Goal: Task Accomplishment & Management: Manage account settings

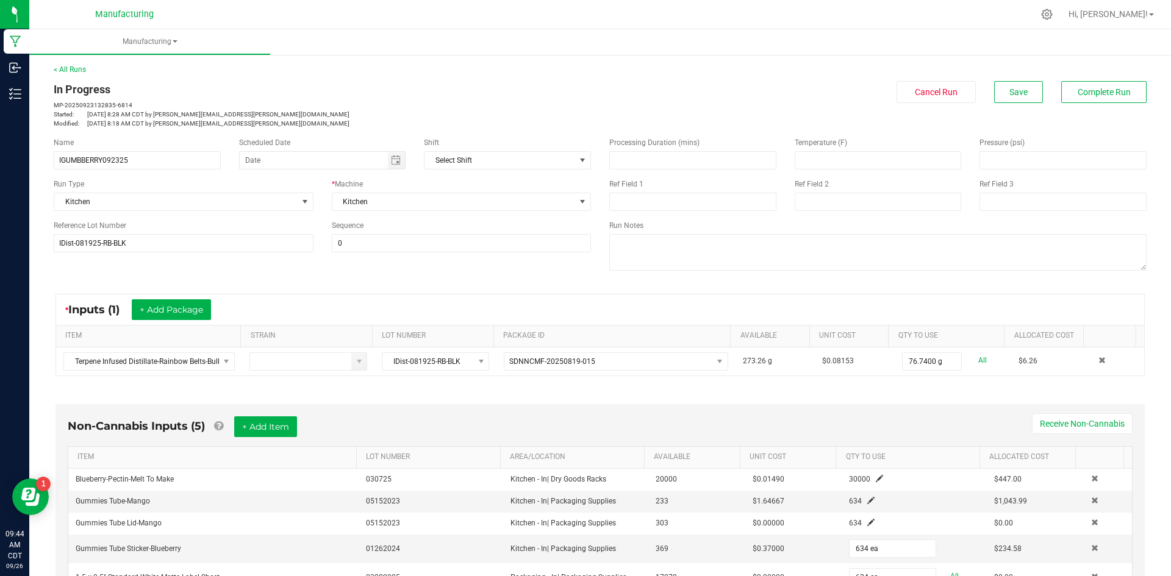
scroll to position [287, 0]
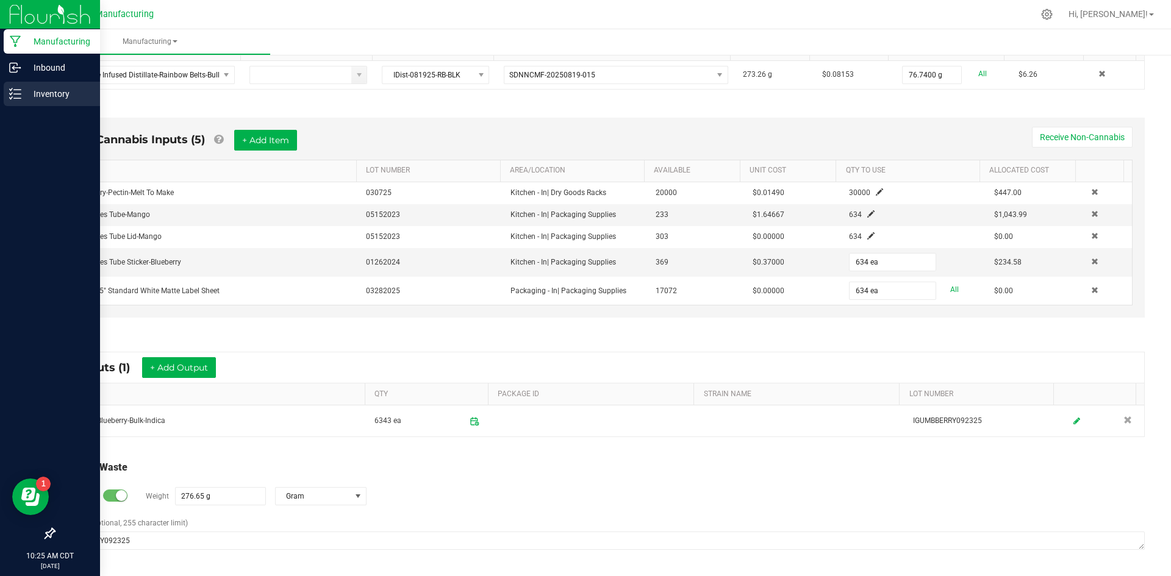
drag, startPoint x: 15, startPoint y: 91, endPoint x: 23, endPoint y: 93, distance: 8.7
click at [15, 92] on icon at bounding box center [15, 94] width 12 height 12
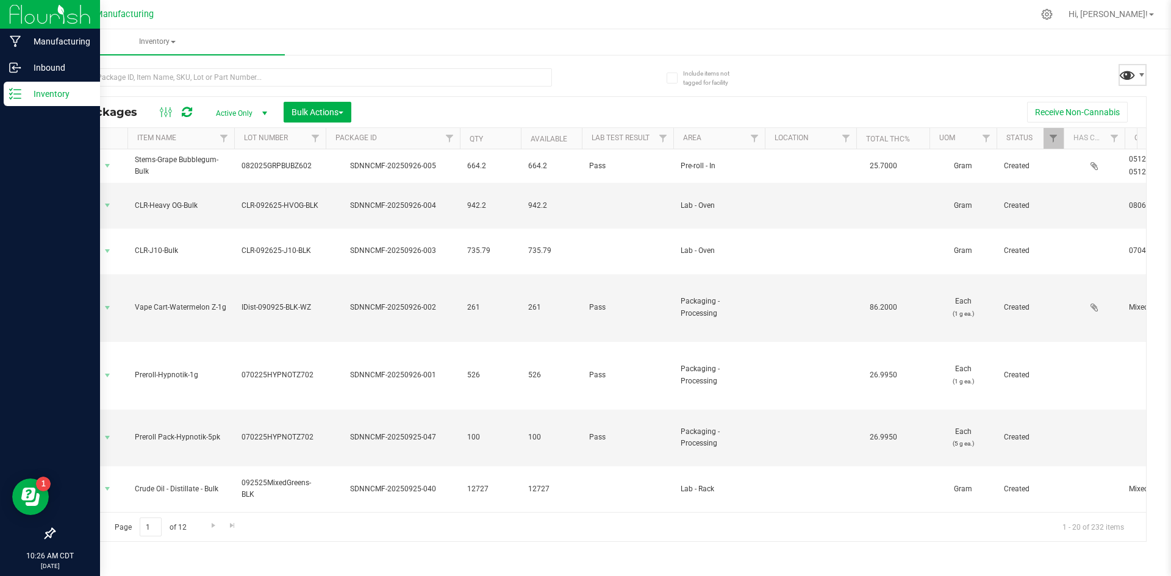
click at [1128, 79] on span at bounding box center [1128, 75] width 18 height 18
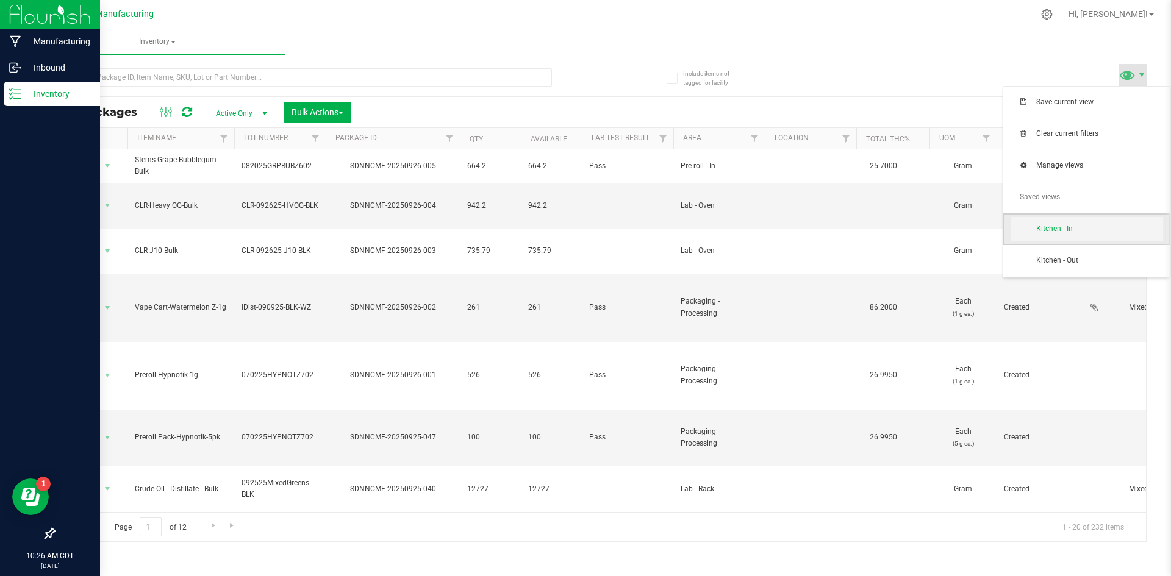
click at [1073, 236] on span "Kitchen - In" at bounding box center [1087, 229] width 152 height 24
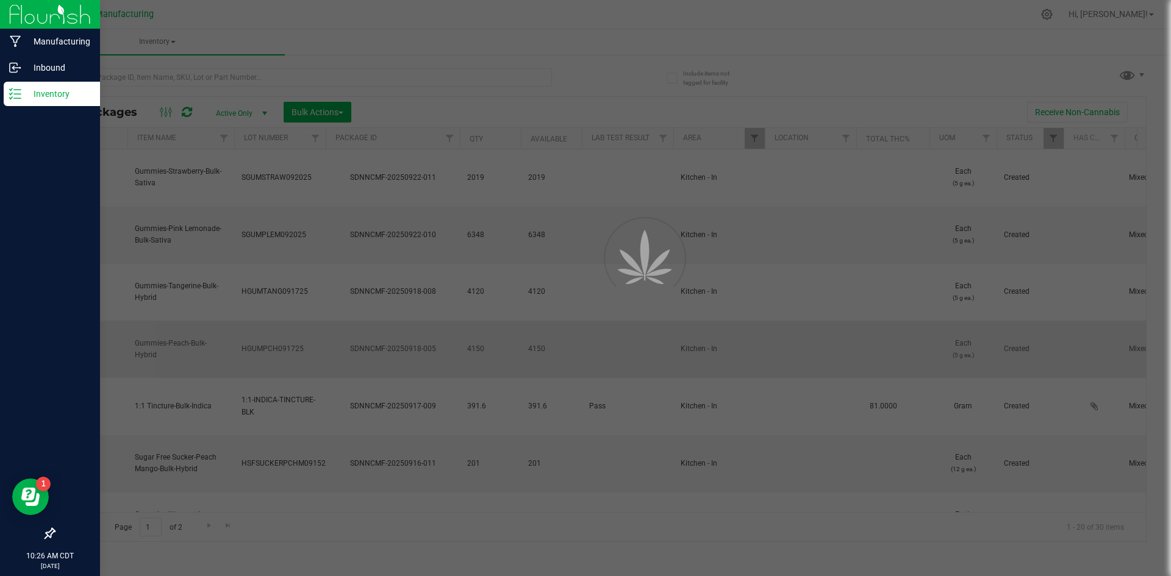
type input "[DATE]"
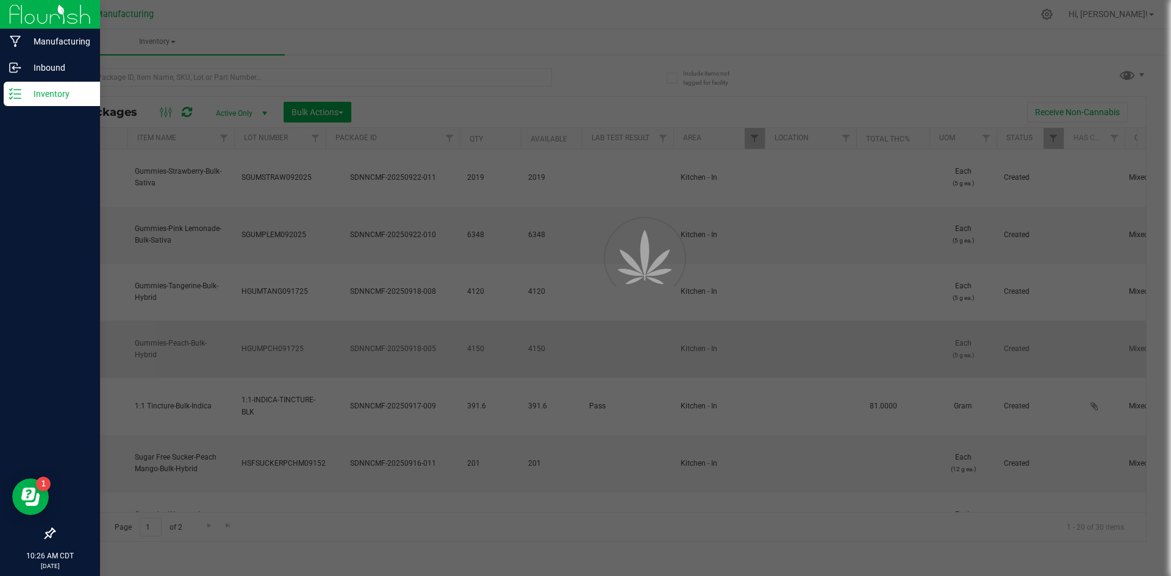
type input "[DATE]"
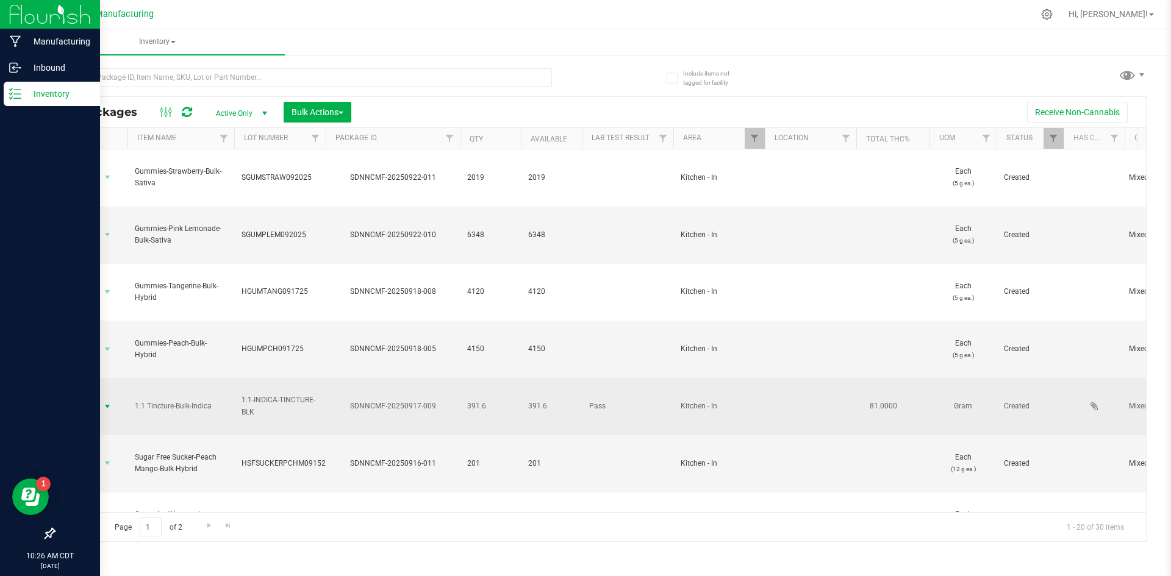
click at [101, 398] on span "select" at bounding box center [107, 406] width 15 height 17
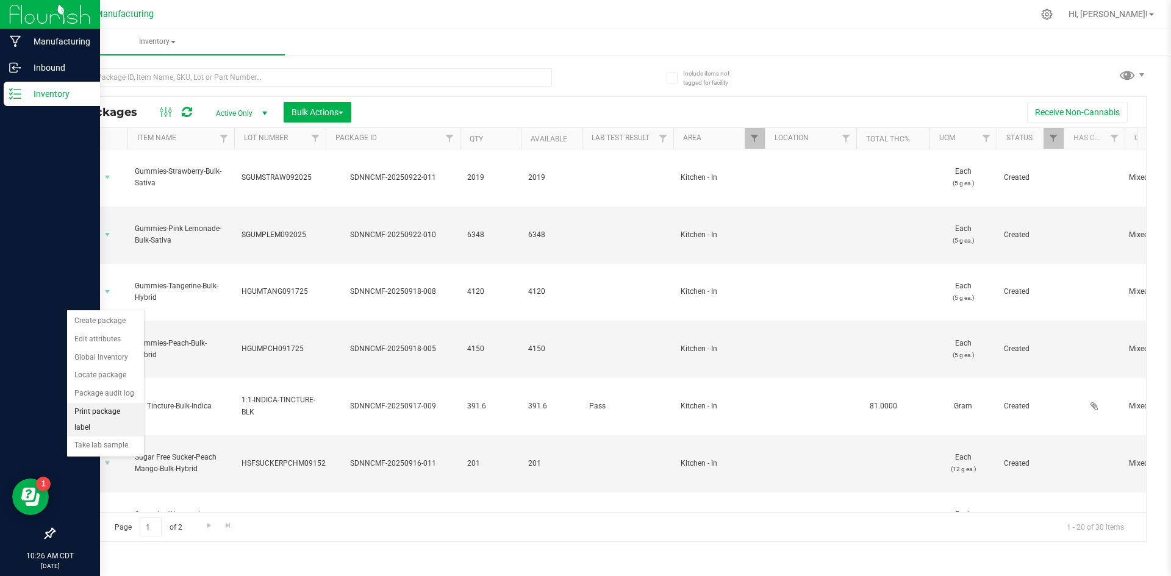
click at [107, 415] on li "Print package label" at bounding box center [105, 420] width 77 height 34
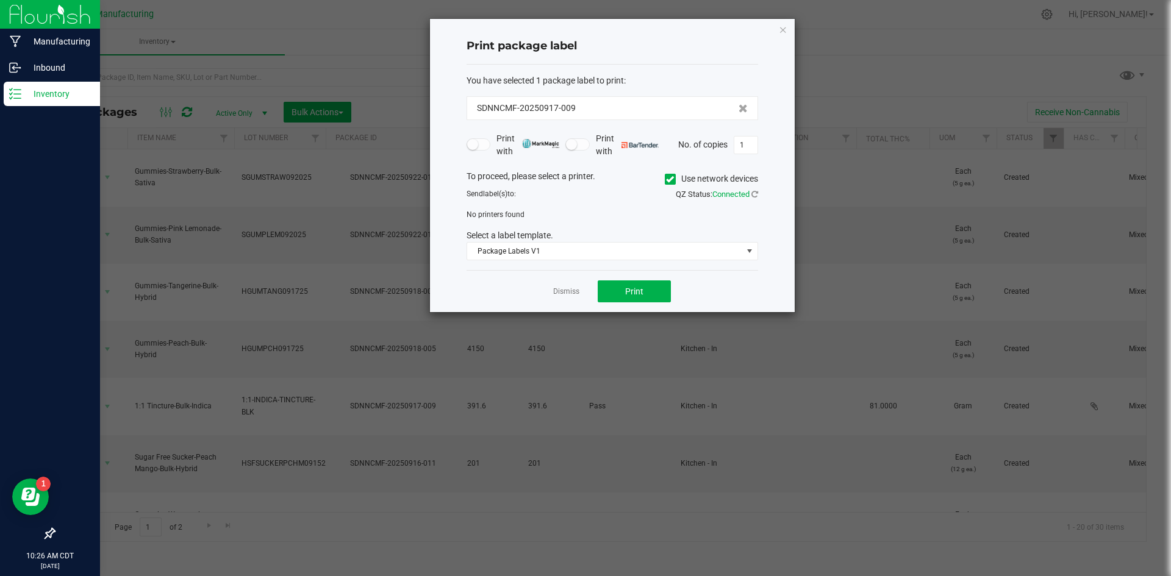
click at [666, 179] on icon at bounding box center [670, 179] width 8 height 0
click at [0, 0] on input "Use network devices" at bounding box center [0, 0] width 0 height 0
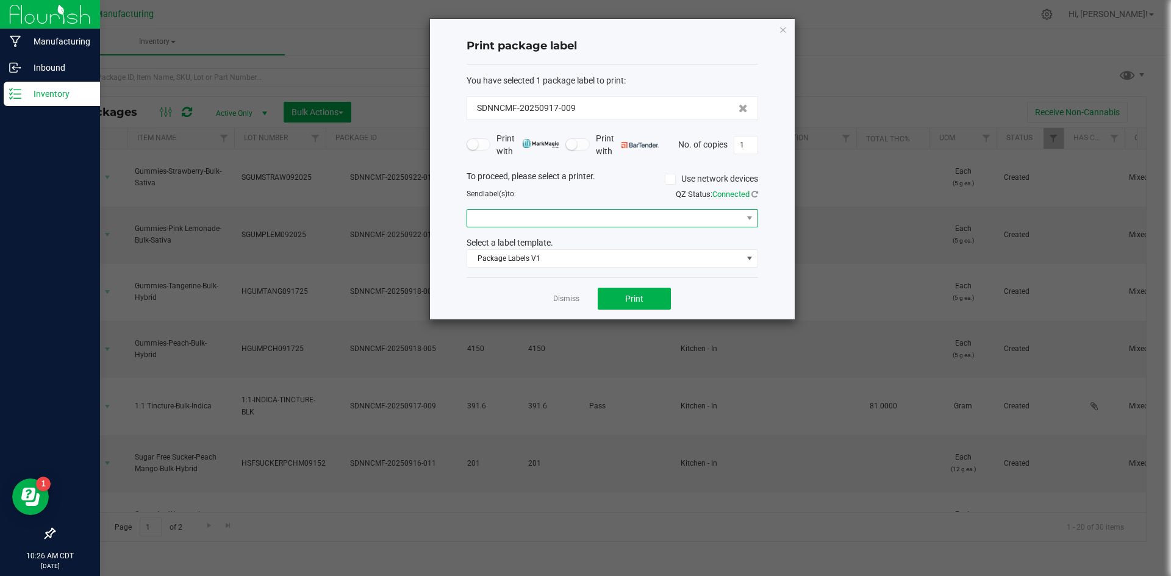
click at [662, 217] on span at bounding box center [604, 218] width 275 height 17
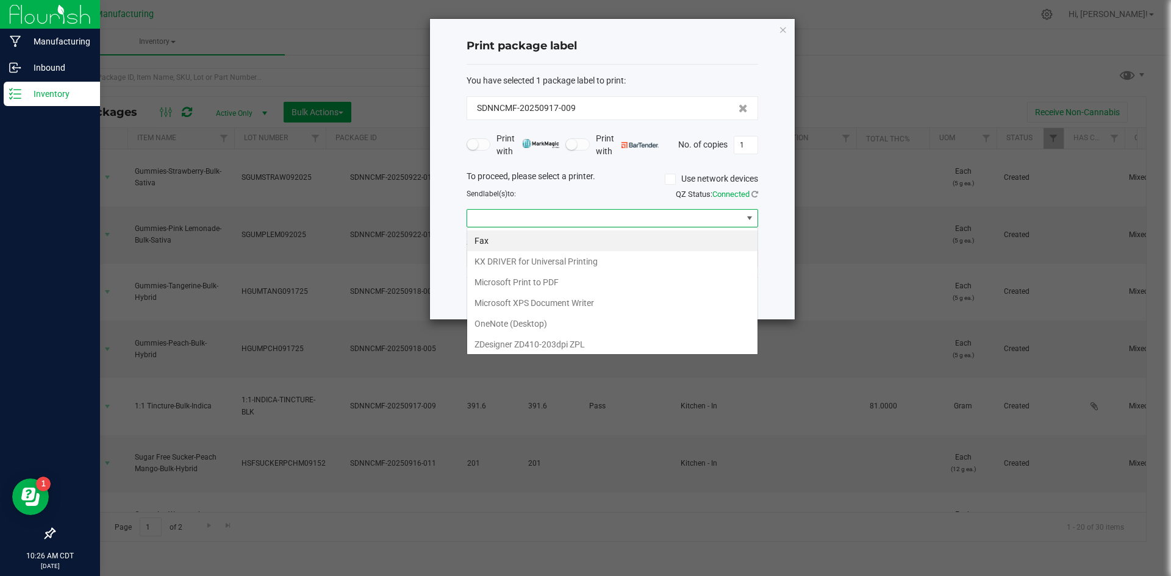
scroll to position [18, 292]
click at [617, 344] on ZPL "ZDesigner ZD410-203dpi ZPL" at bounding box center [612, 344] width 290 height 21
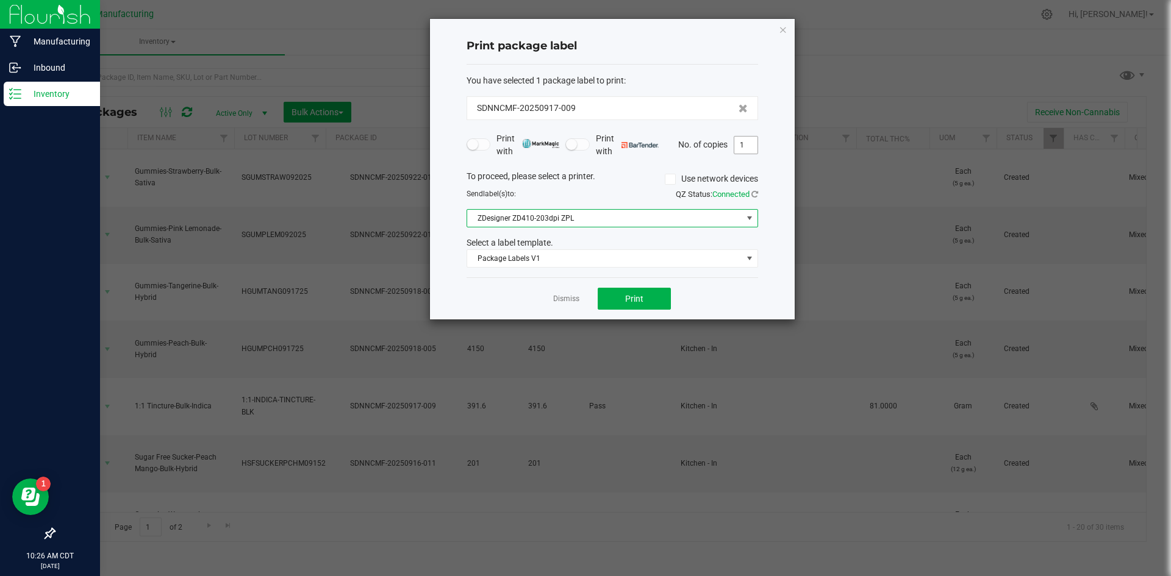
click at [755, 149] on input "1" at bounding box center [745, 145] width 23 height 17
type input "2"
click at [639, 304] on span "Print" at bounding box center [634, 299] width 18 height 10
click at [571, 299] on link "Dismiss" at bounding box center [566, 299] width 26 height 10
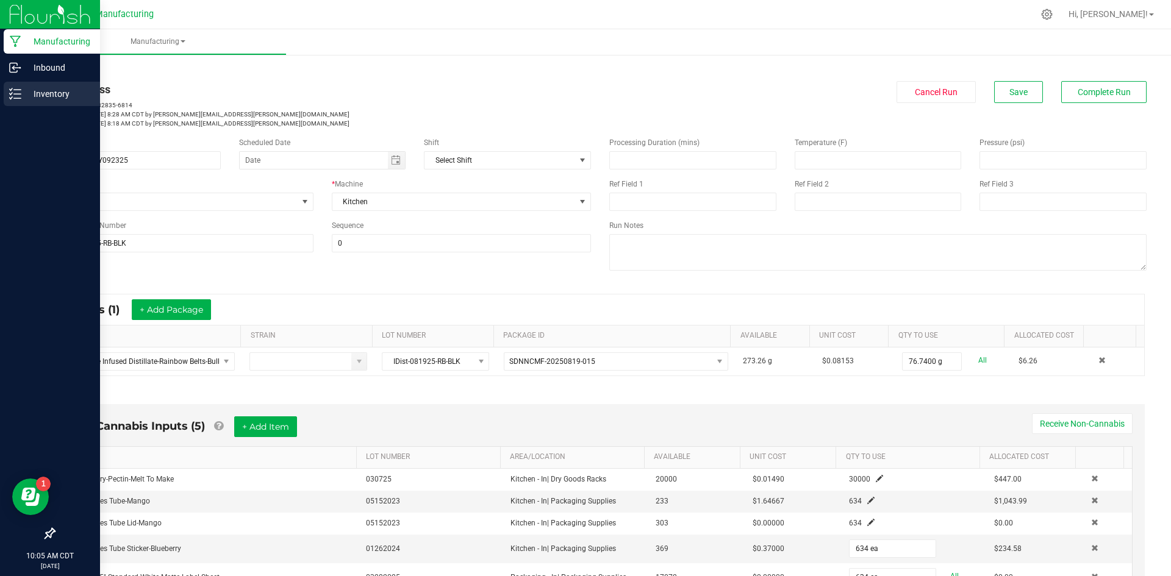
click at [19, 91] on icon at bounding box center [15, 94] width 12 height 12
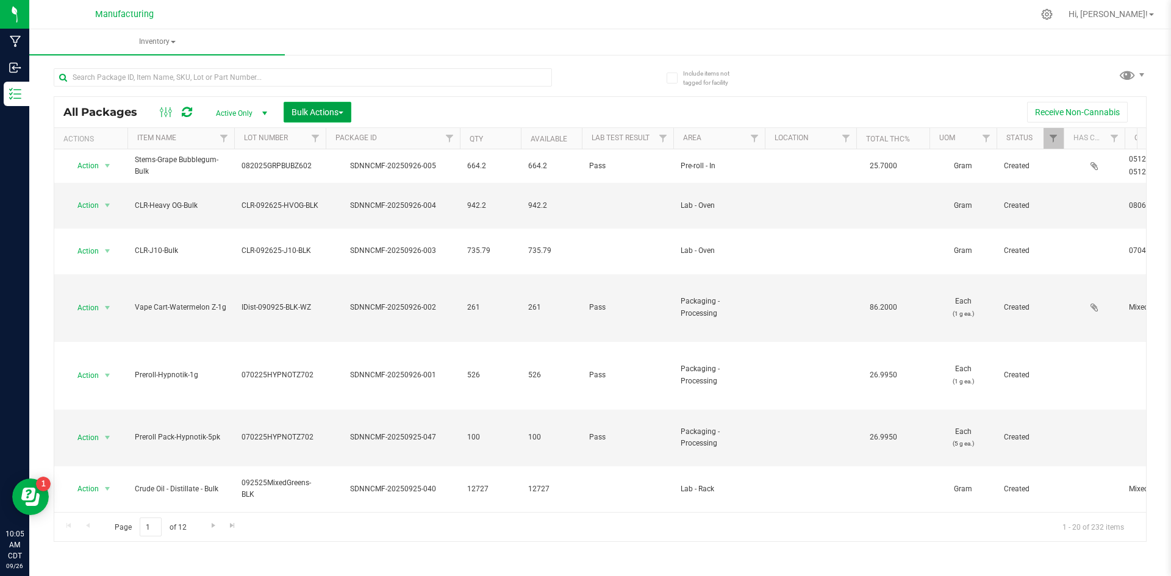
click at [312, 107] on span "Bulk Actions" at bounding box center [318, 112] width 52 height 10
click at [317, 137] on span "Add to manufacturing run" at bounding box center [337, 140] width 92 height 10
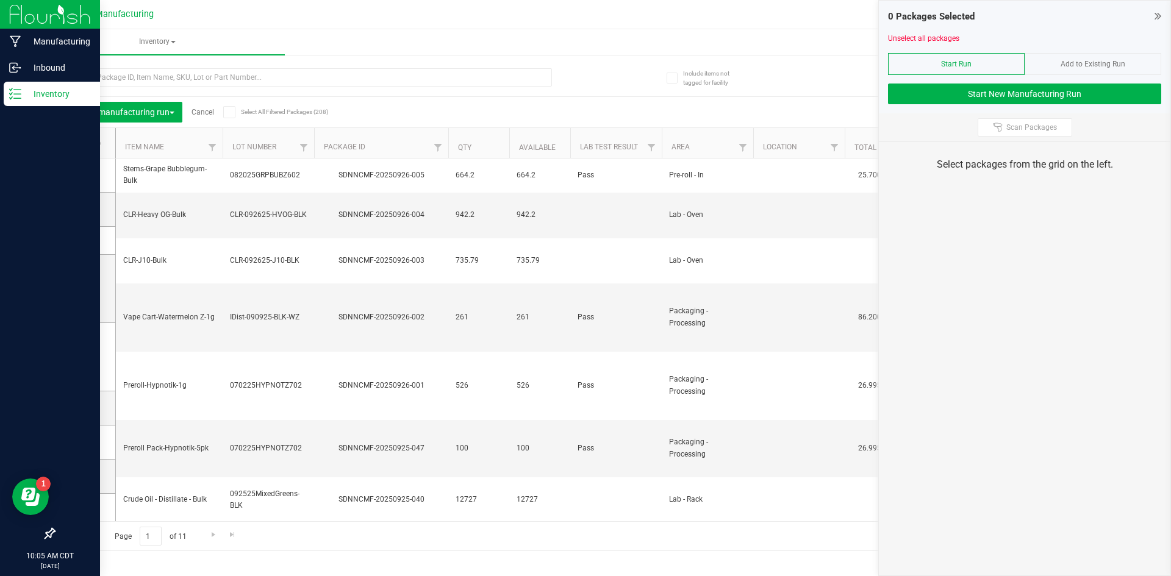
click at [24, 99] on p "Inventory" at bounding box center [57, 94] width 73 height 15
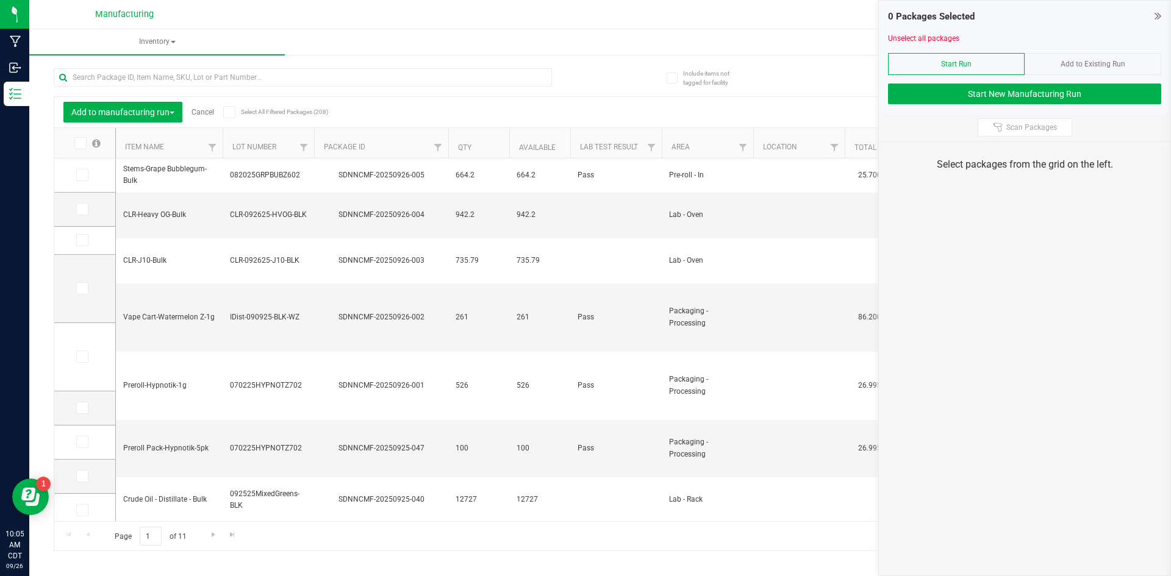
click at [202, 102] on div "Add to manufacturing run Cancel Select All Filtered Packages (208)" at bounding box center [182, 112] width 238 height 21
click at [202, 115] on link "Cancel" at bounding box center [203, 112] width 23 height 9
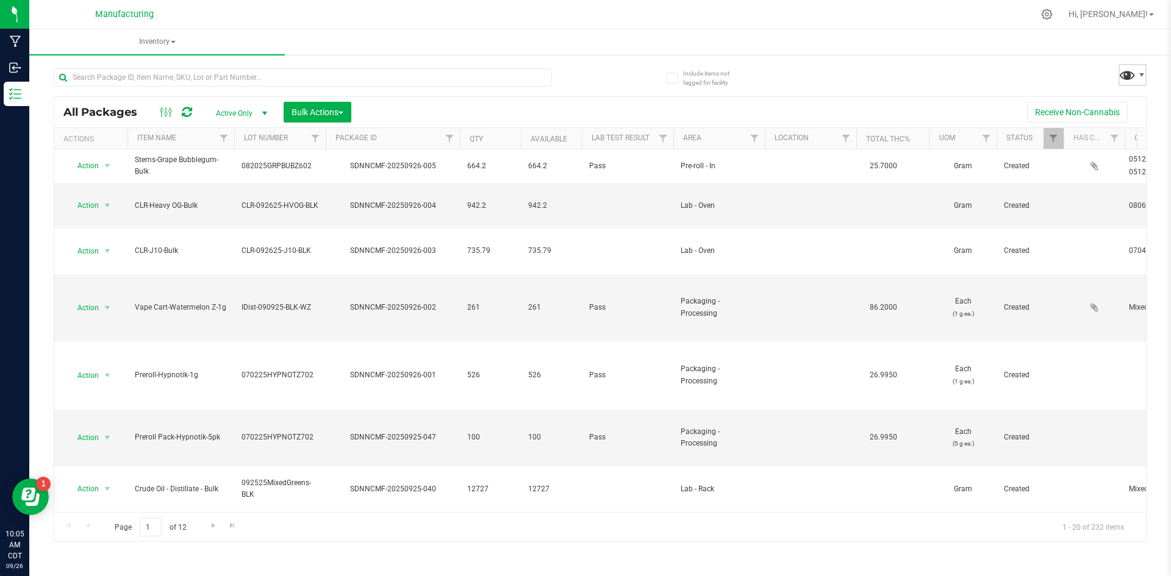
click at [1124, 75] on span at bounding box center [1128, 75] width 18 height 18
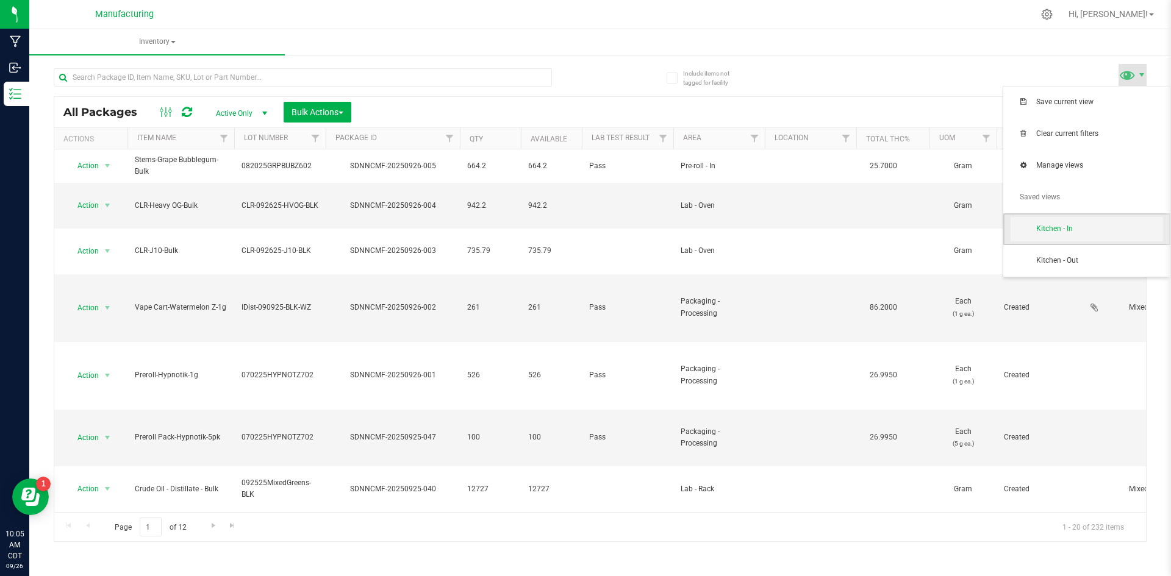
click at [1047, 232] on span "Kitchen - In" at bounding box center [1099, 229] width 127 height 10
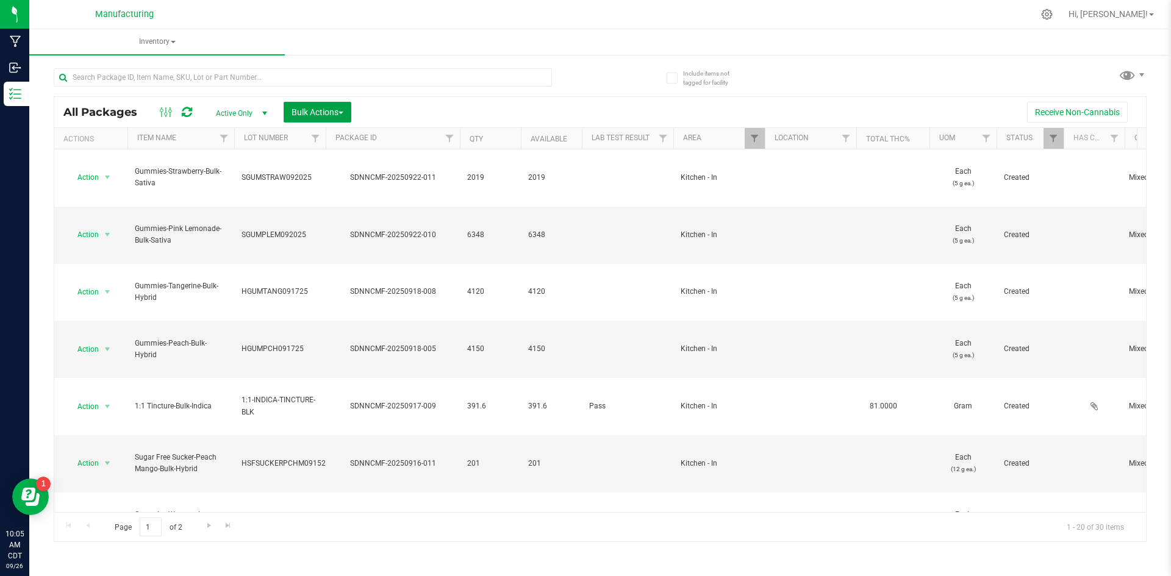
click at [315, 112] on span "Bulk Actions" at bounding box center [318, 112] width 52 height 10
click at [310, 142] on span "Add to manufacturing run" at bounding box center [337, 140] width 92 height 10
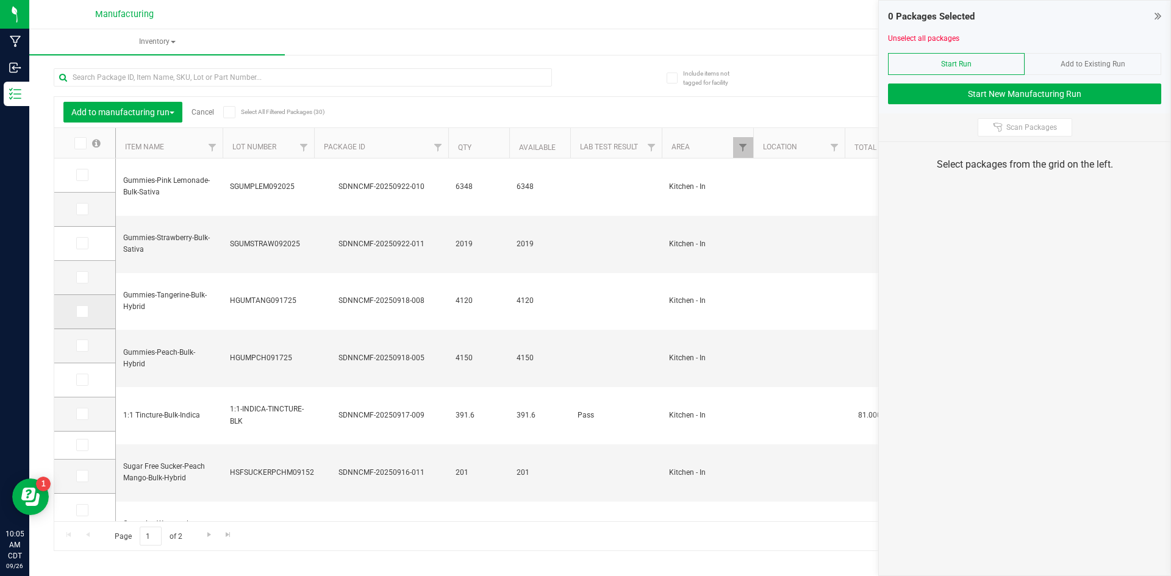
click at [79, 312] on icon at bounding box center [81, 312] width 8 height 0
click at [0, 0] on input "checkbox" at bounding box center [0, 0] width 0 height 0
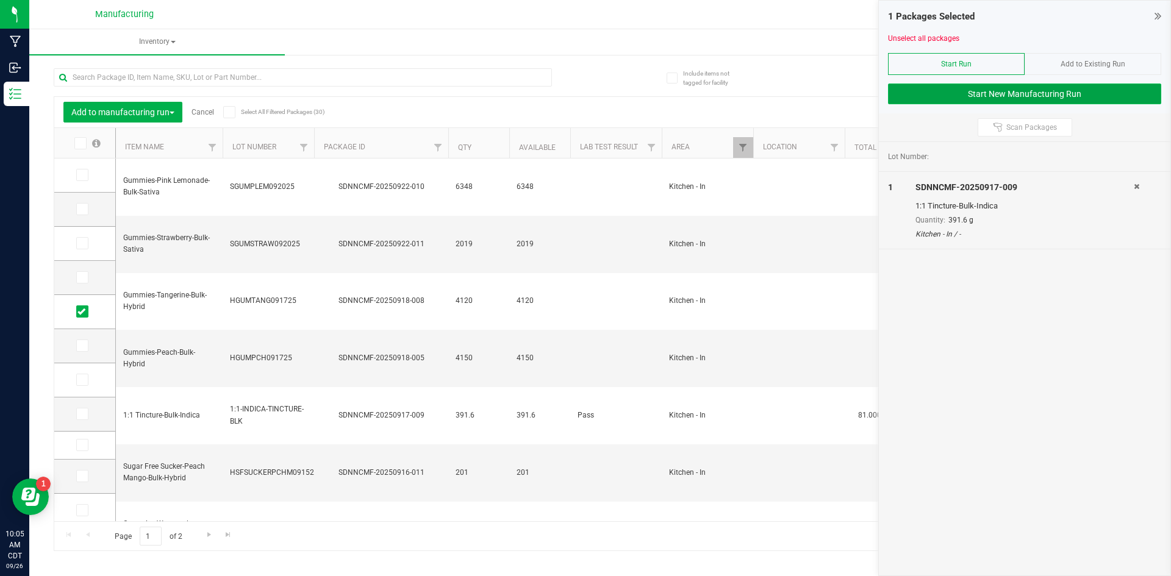
click at [947, 92] on button "Start New Manufacturing Run" at bounding box center [1024, 94] width 273 height 21
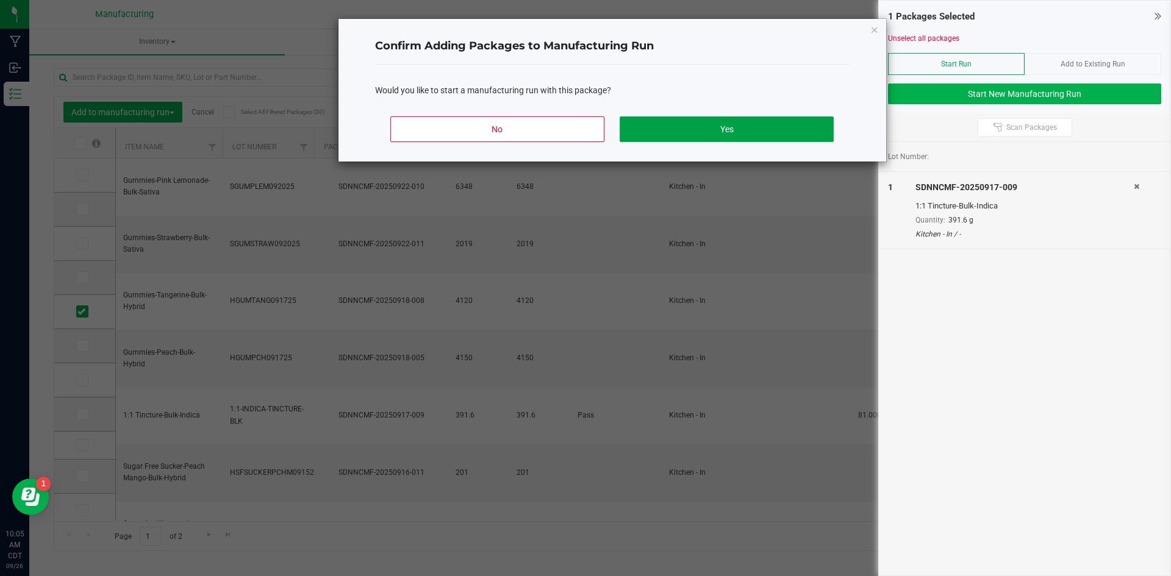
click at [724, 127] on button "Yes" at bounding box center [726, 129] width 213 height 26
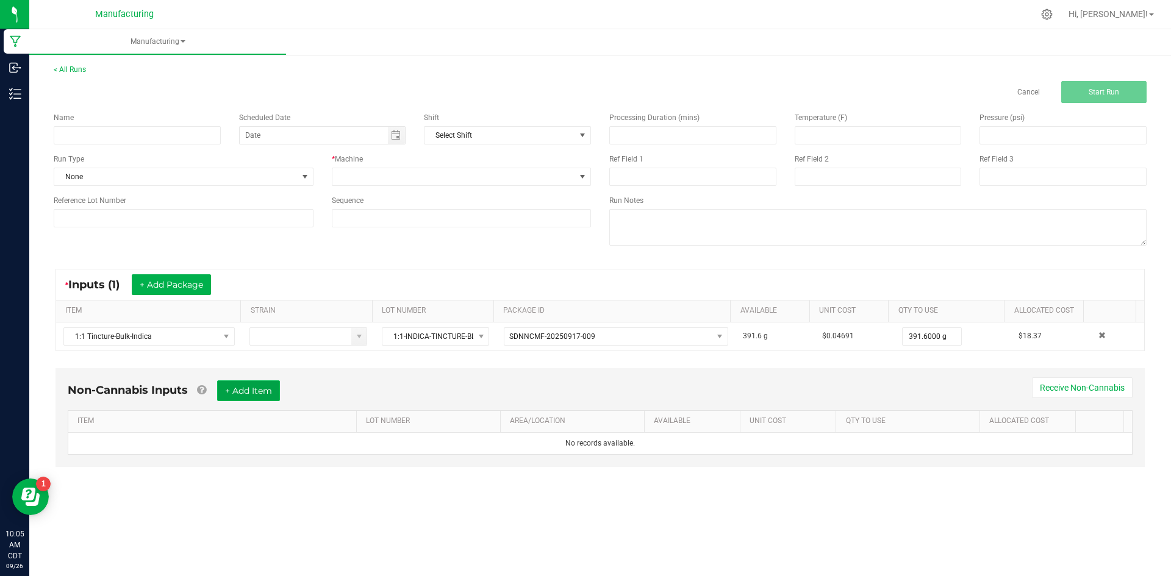
click at [262, 393] on button "+ Add Item" at bounding box center [248, 391] width 63 height 21
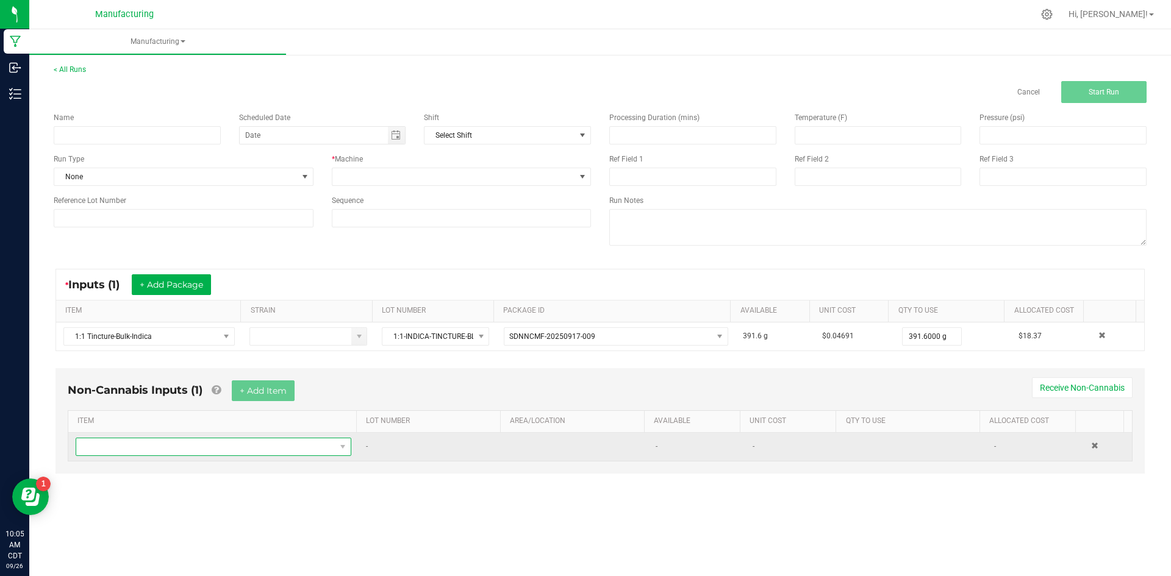
click at [270, 446] on span "NO DATA FOUND" at bounding box center [205, 447] width 259 height 17
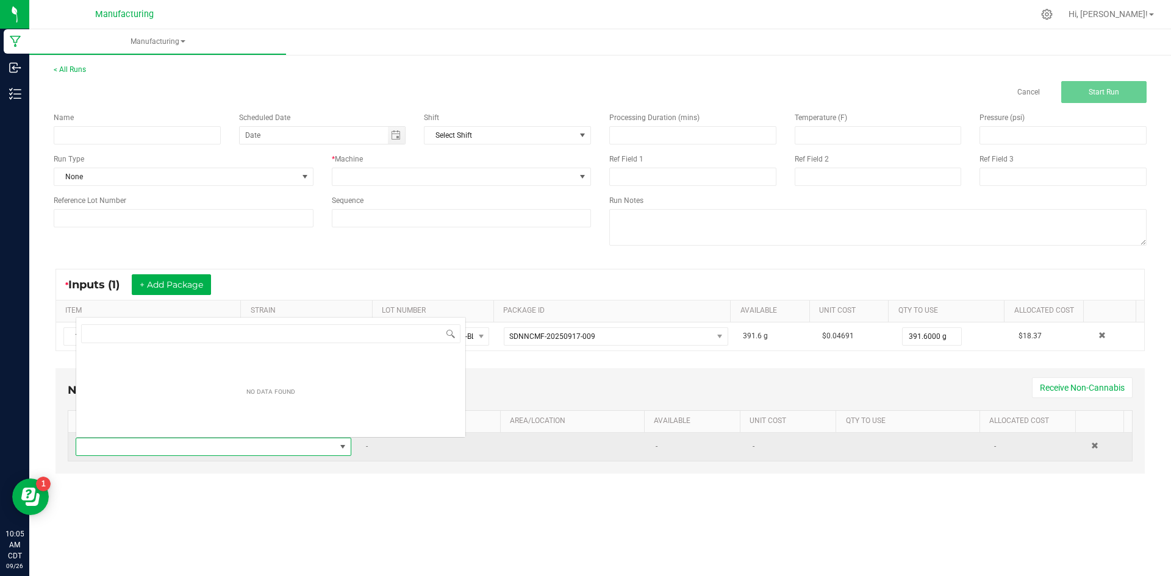
scroll to position [18, 271]
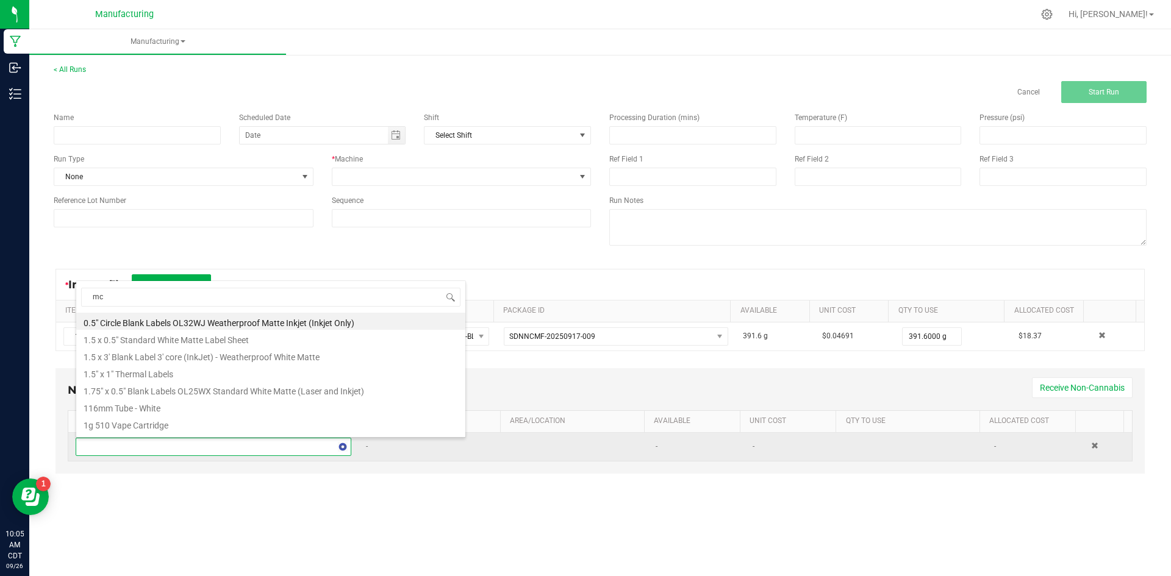
type input "mct"
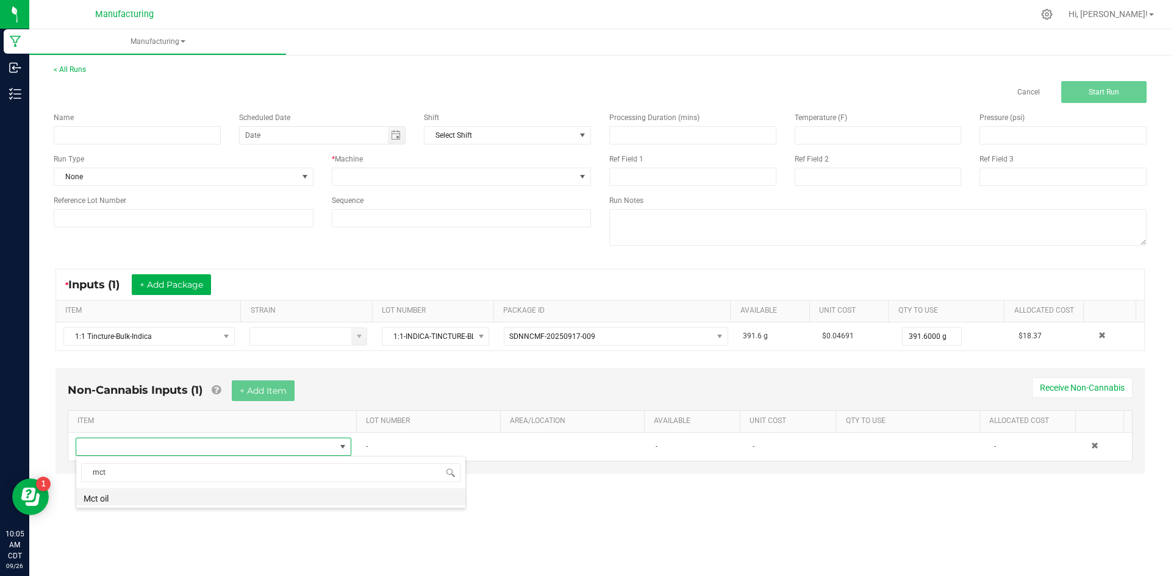
click at [262, 496] on li "Mct oil" at bounding box center [270, 497] width 389 height 17
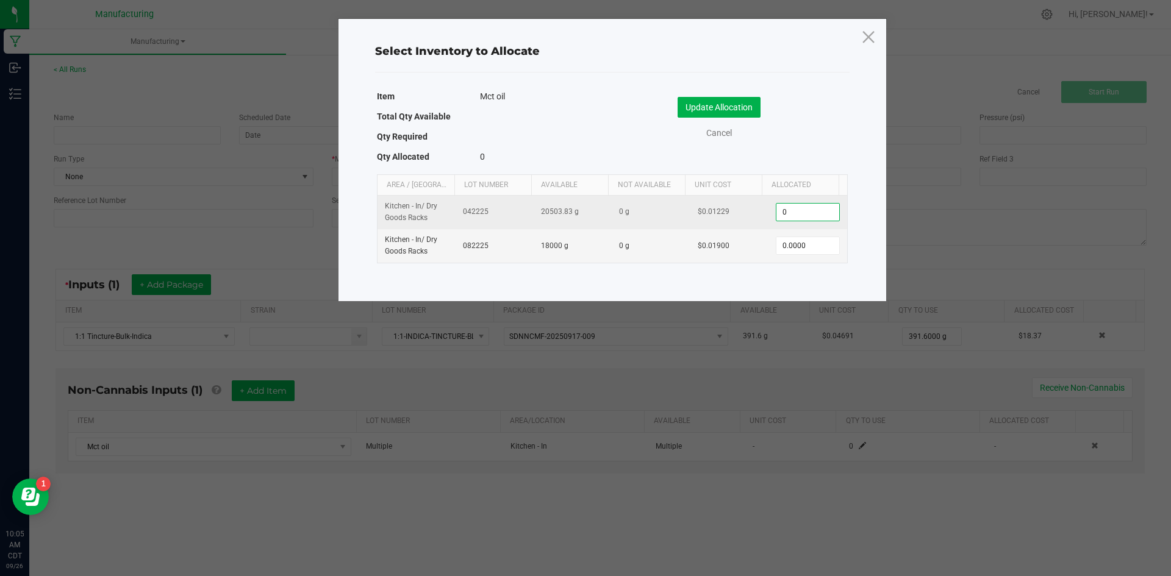
click at [801, 209] on input "0" at bounding box center [807, 212] width 62 height 17
type input "5"
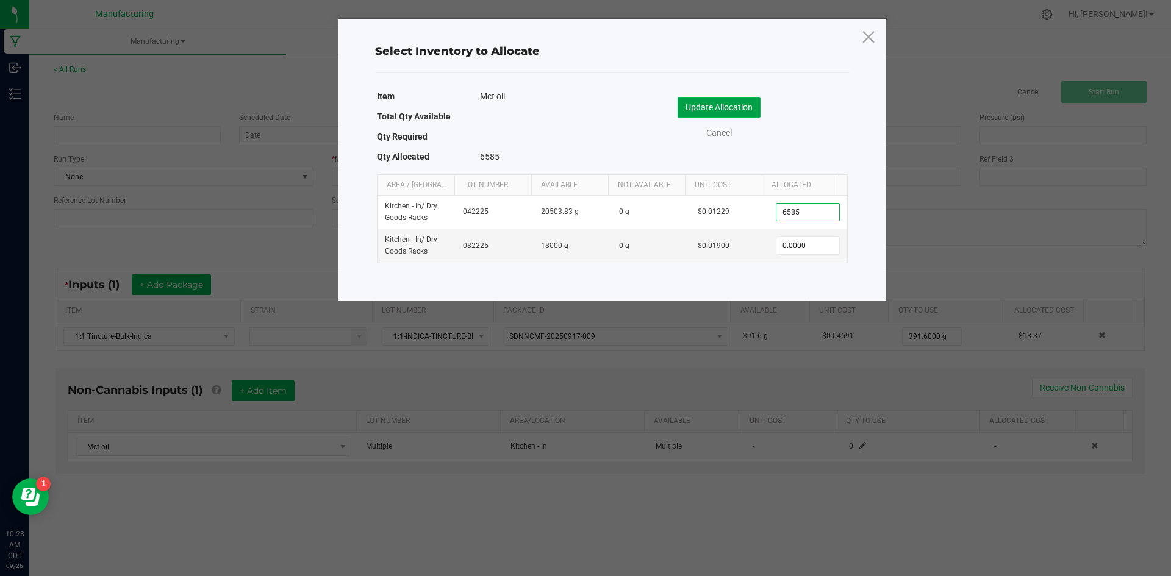
type input "6,585.0000"
click at [747, 110] on button "Update Allocation" at bounding box center [719, 107] width 83 height 21
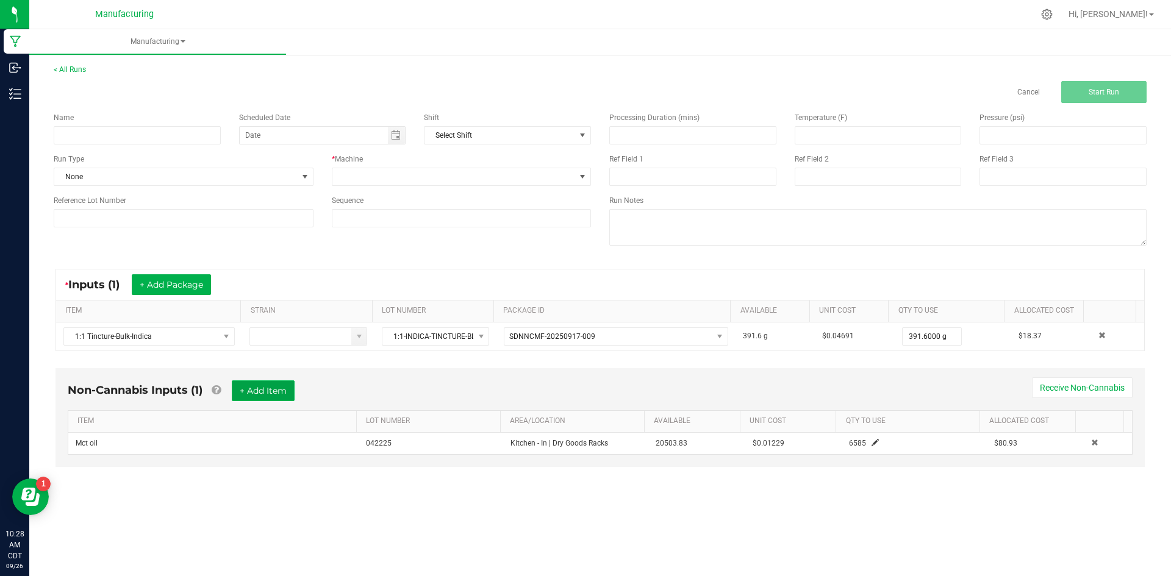
click at [259, 384] on button "+ Add Item" at bounding box center [263, 391] width 63 height 21
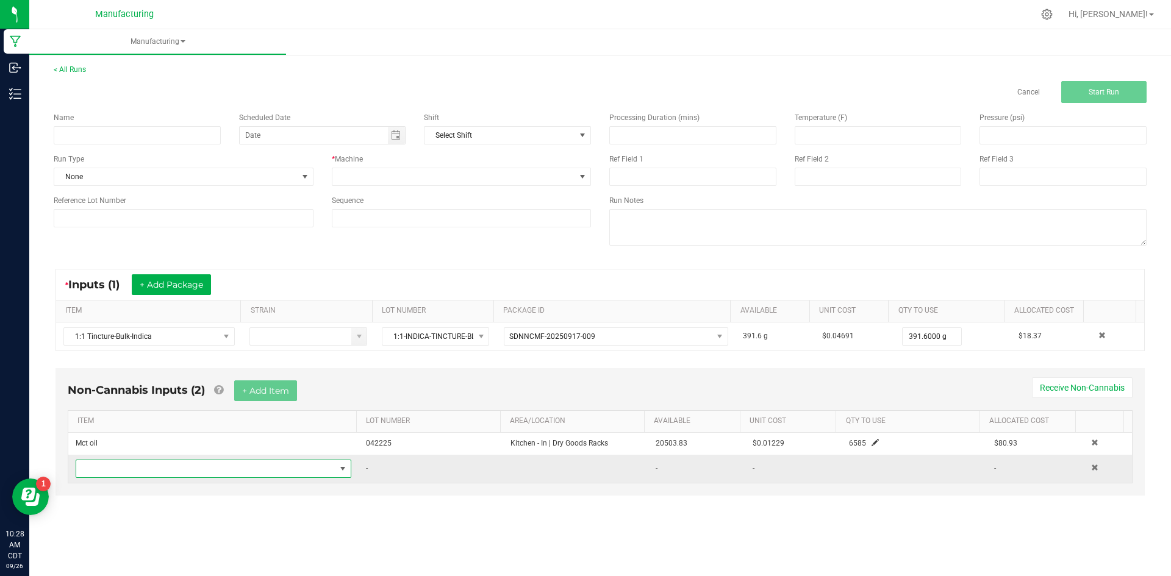
click at [262, 467] on span "NO DATA FOUND" at bounding box center [205, 468] width 259 height 17
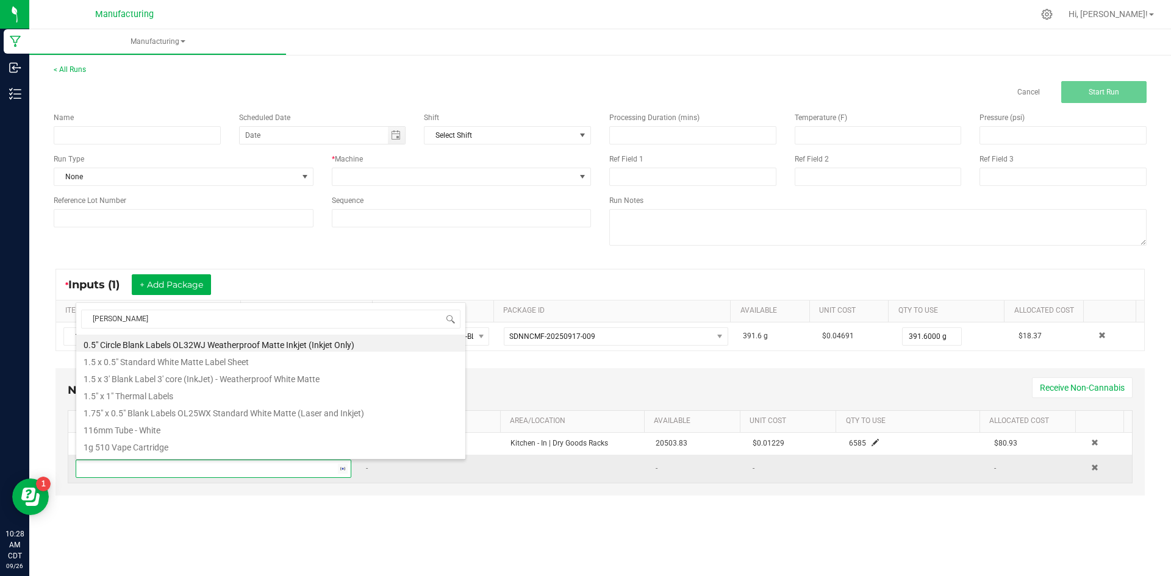
type input "roya"
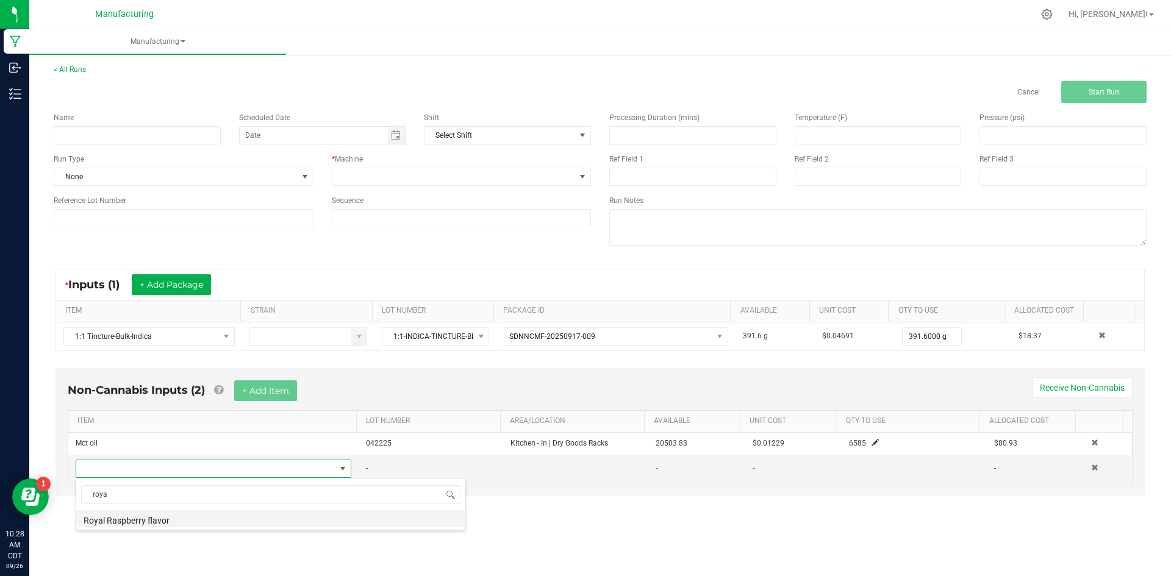
click at [189, 521] on li "Royal Raspberry flavor" at bounding box center [270, 519] width 389 height 17
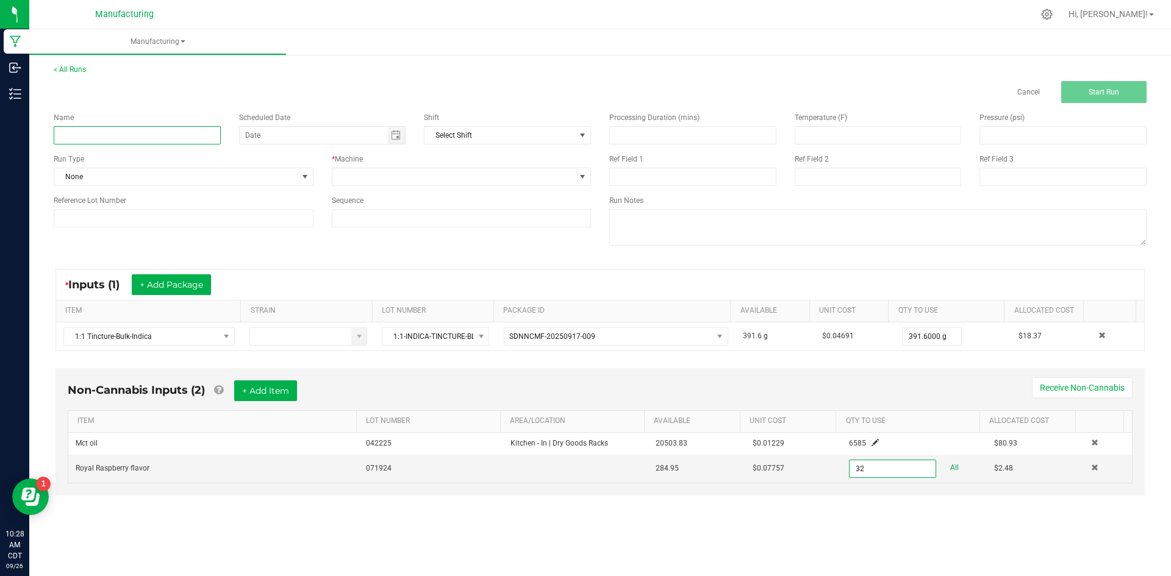
type input "32.0000 g"
click at [113, 136] on input at bounding box center [137, 135] width 167 height 18
click at [373, 172] on span at bounding box center [453, 176] width 243 height 17
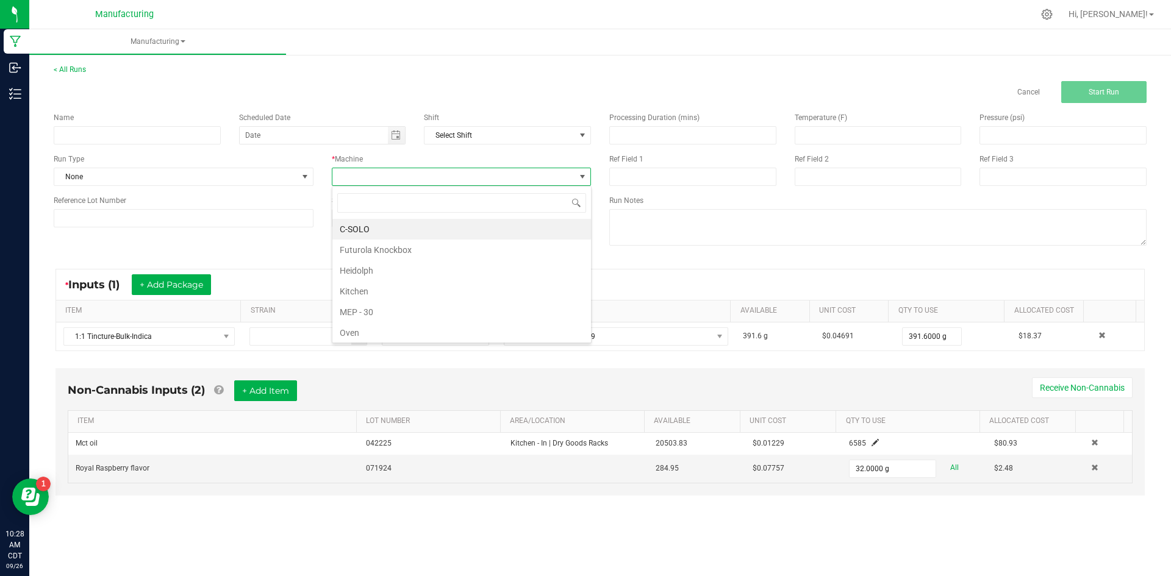
scroll to position [18, 259]
type input "k"
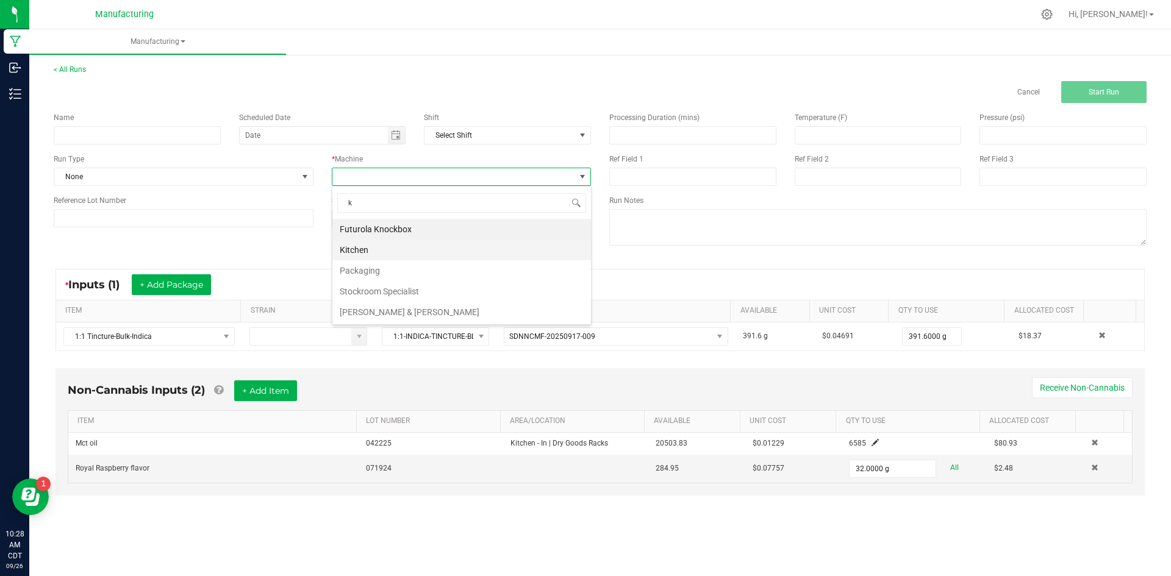
click at [364, 249] on li "Kitchen" at bounding box center [461, 250] width 259 height 21
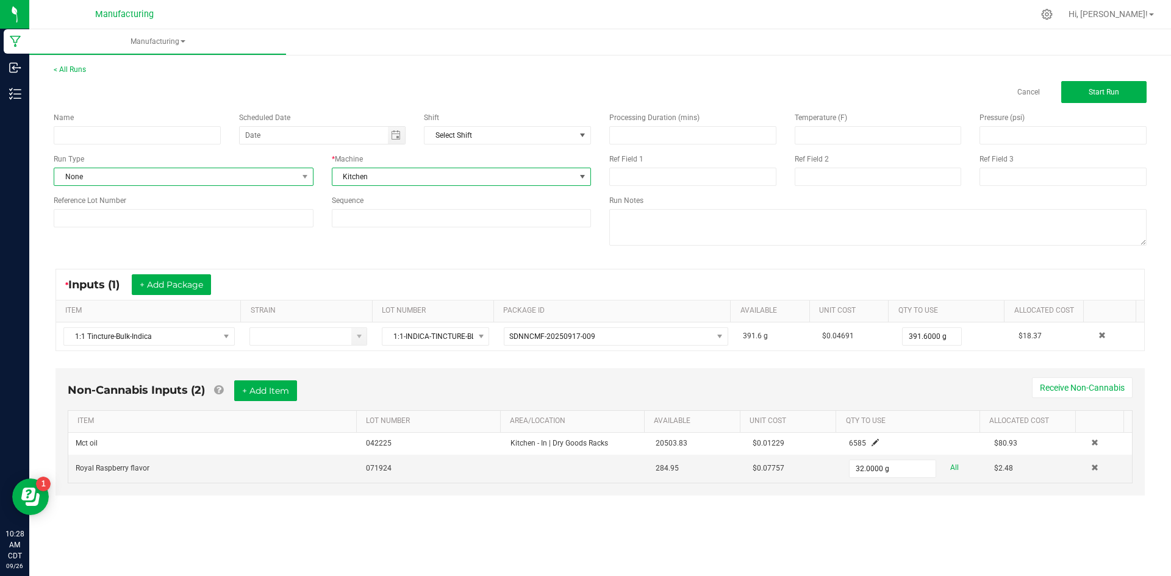
click at [294, 174] on span "None" at bounding box center [175, 176] width 243 height 17
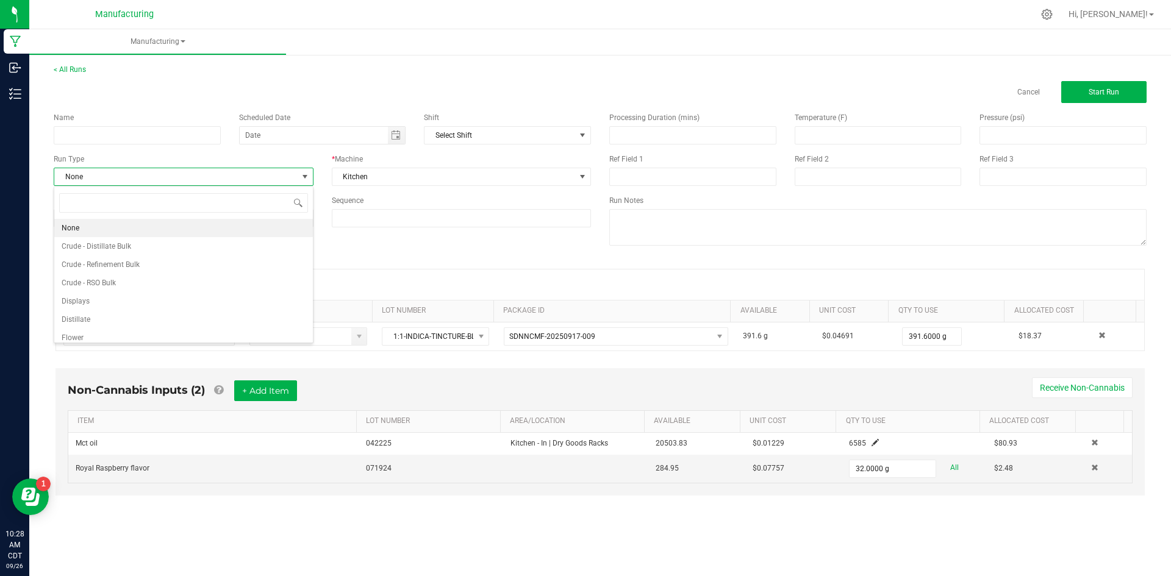
type input "k"
click at [154, 283] on li "Kitchen" at bounding box center [183, 283] width 259 height 18
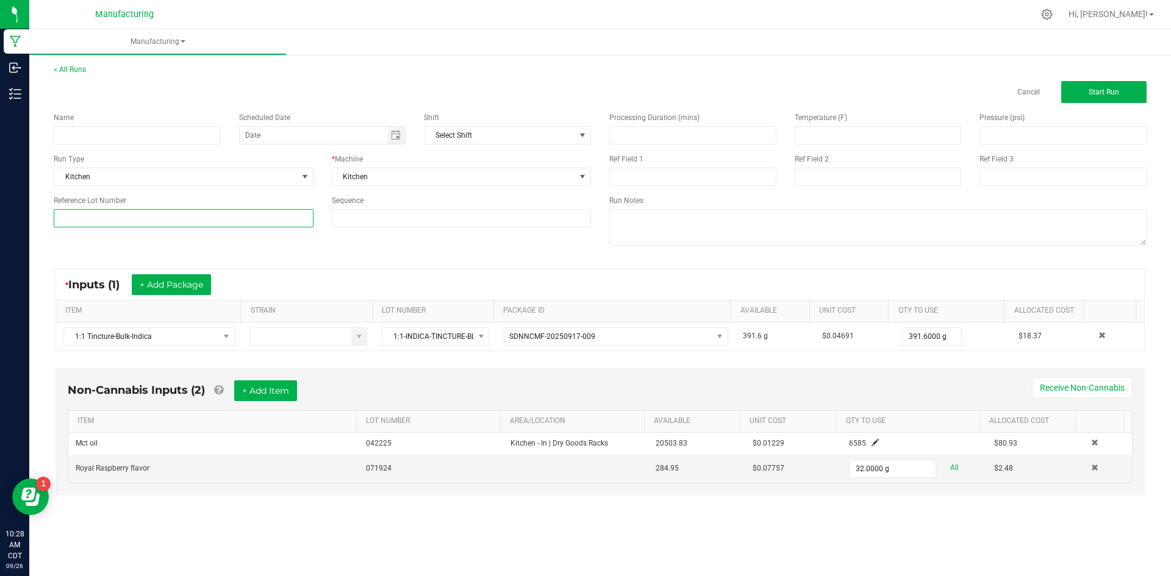
click at [152, 212] on input at bounding box center [184, 218] width 260 height 18
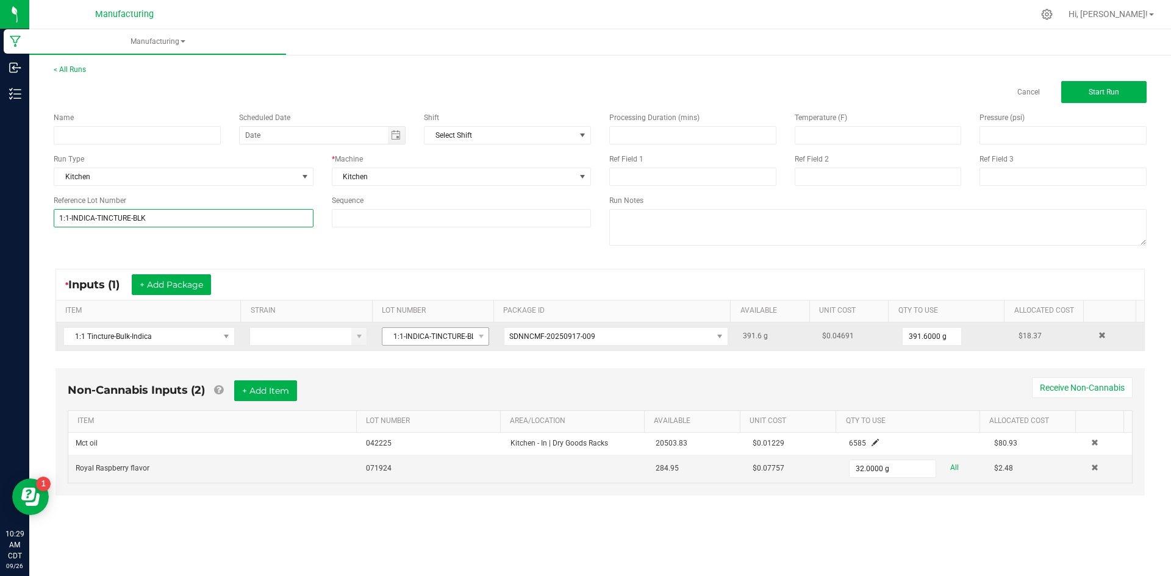
type input "1:1-INDICA-TINCTURE-BLK"
click at [450, 337] on span "1:1-INDICA-TINCTURE-BLK" at bounding box center [427, 336] width 91 height 17
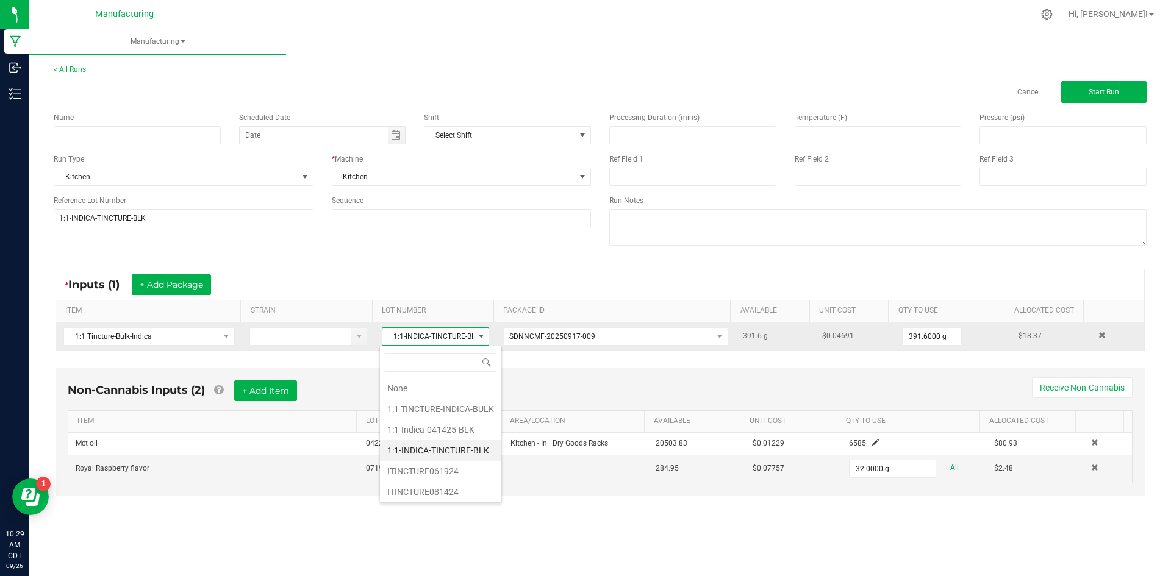
scroll to position [18, 107]
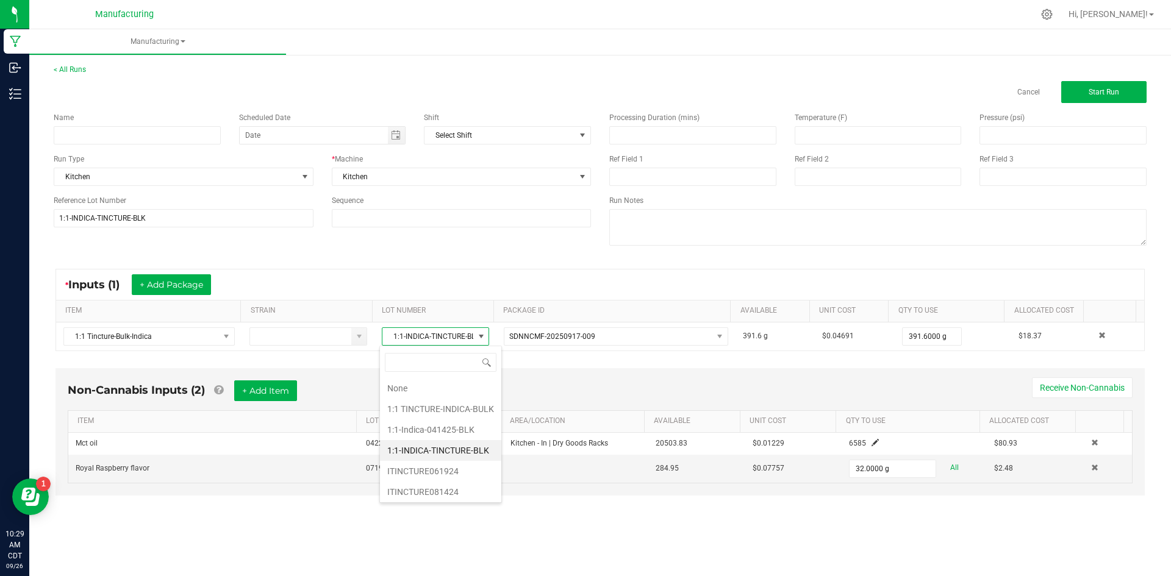
click at [451, 287] on div "* Inputs (1) + Add Package" at bounding box center [600, 285] width 1088 height 30
click at [1093, 93] on span "Start Run" at bounding box center [1104, 92] width 30 height 9
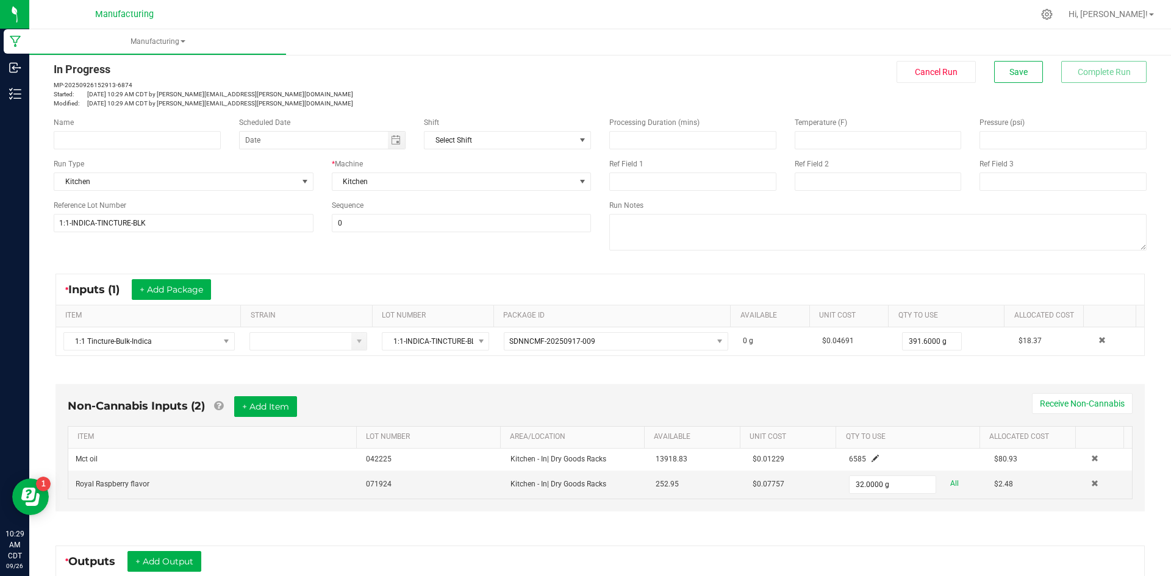
scroll to position [24, 0]
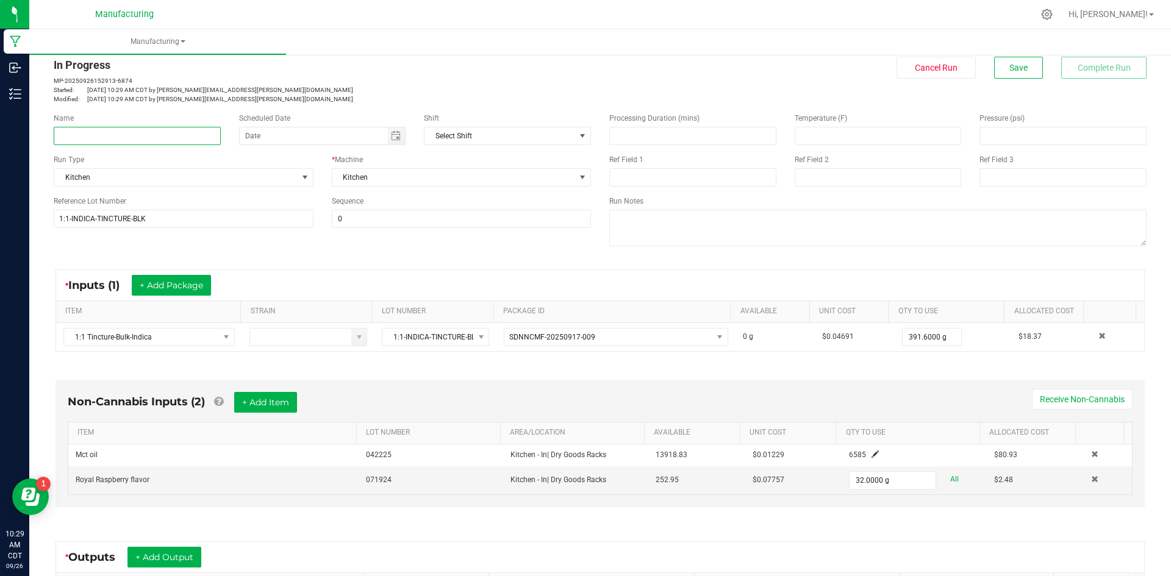
click at [173, 134] on input at bounding box center [137, 136] width 167 height 18
type input "I"
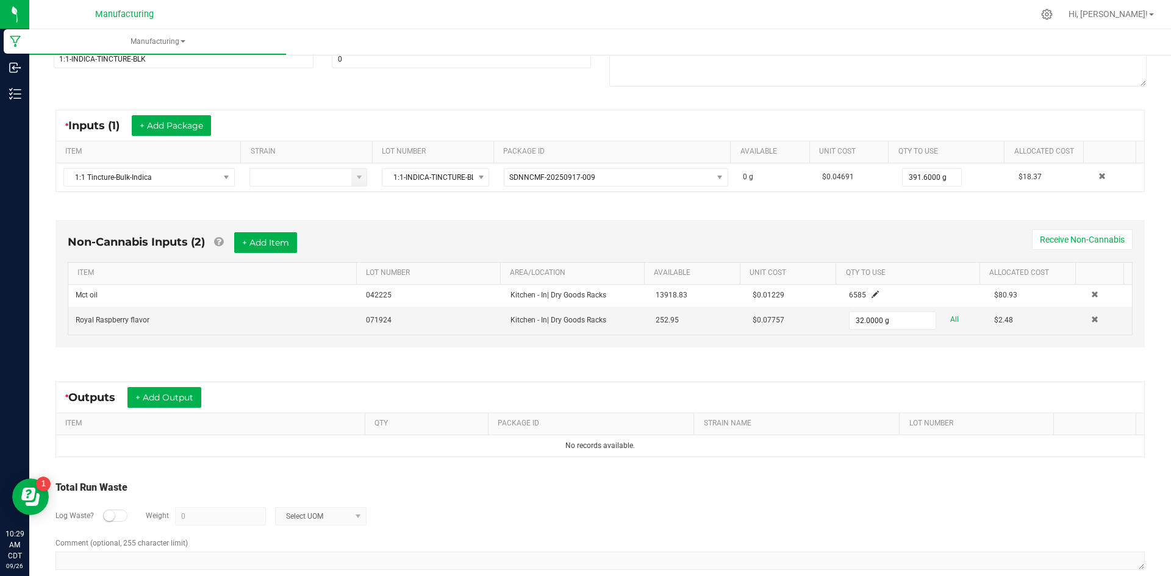
scroll to position [204, 0]
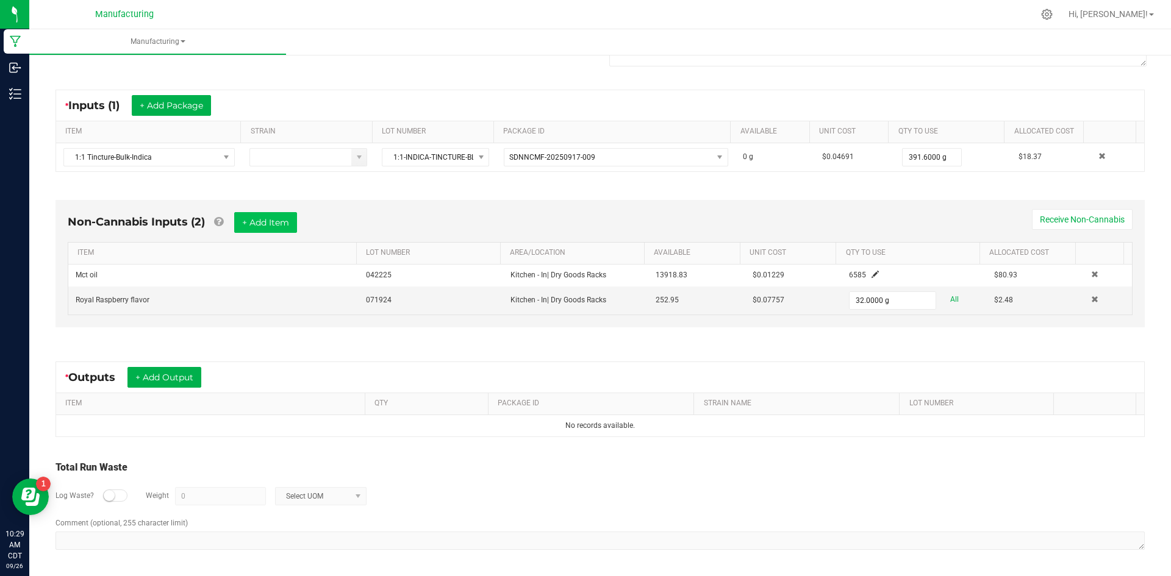
type input "ITINCTURERASP092625"
click at [273, 223] on button "+ Add Item" at bounding box center [265, 222] width 63 height 21
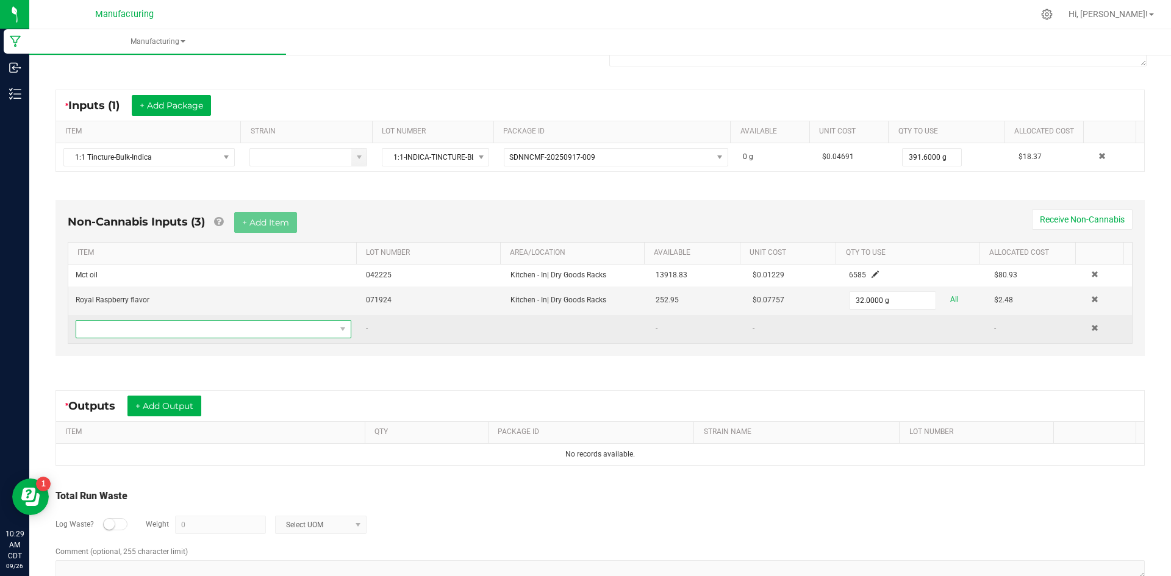
click at [270, 327] on span "NO DATA FOUND" at bounding box center [205, 329] width 259 height 17
type input "3"
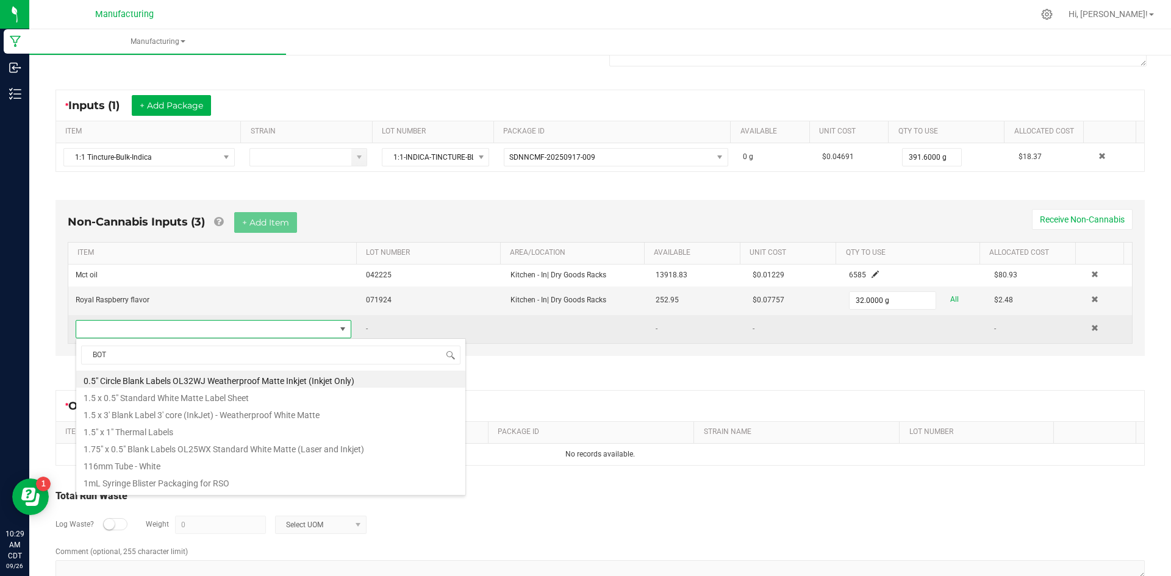
type input "[PERSON_NAME]"
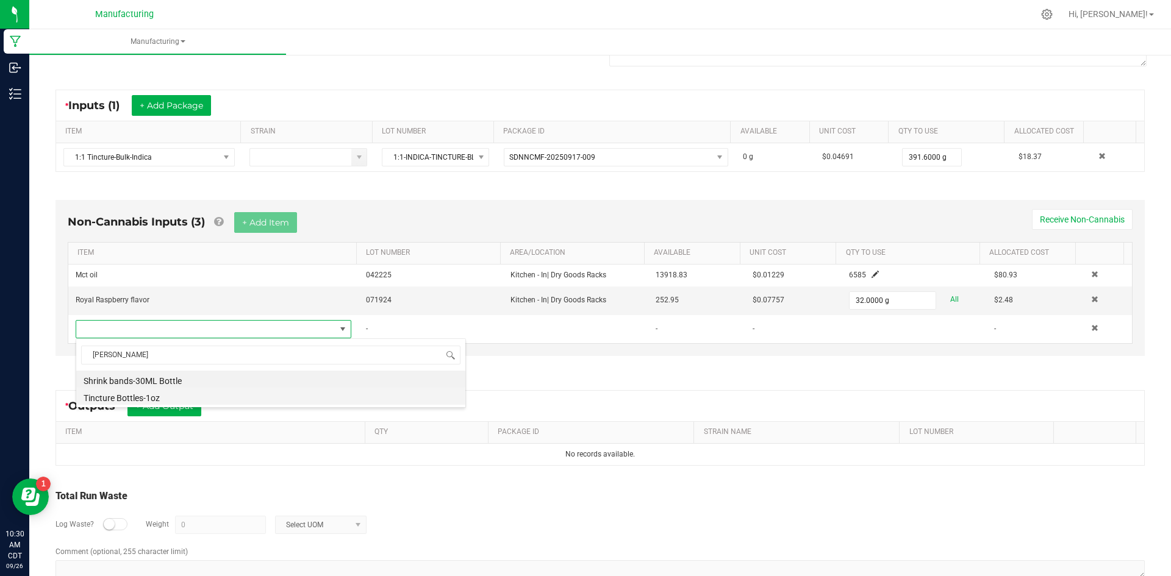
click at [236, 396] on li "Tincture Bottles-1oz" at bounding box center [270, 396] width 389 height 17
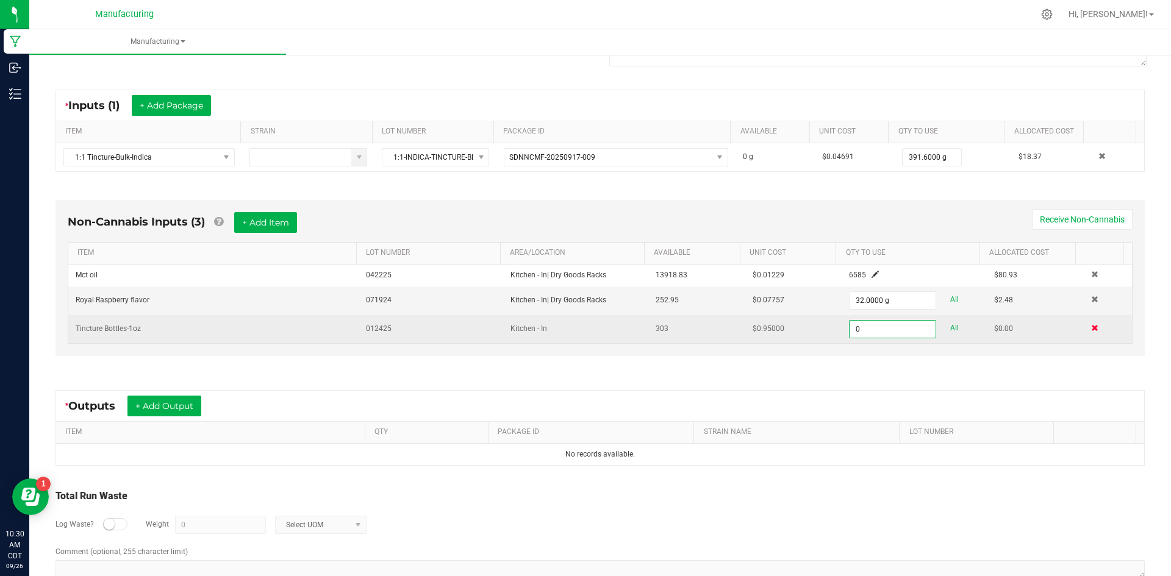
type input "0 ea"
click at [1091, 329] on span at bounding box center [1094, 327] width 7 height 7
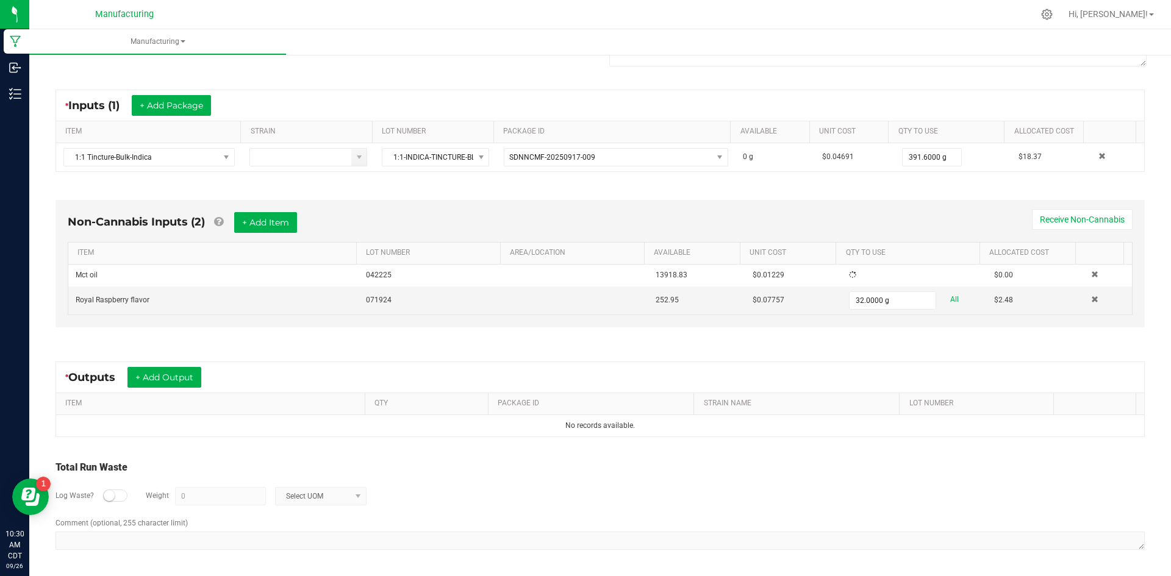
scroll to position [204, 0]
click at [158, 379] on button "+ Add Output" at bounding box center [164, 377] width 74 height 21
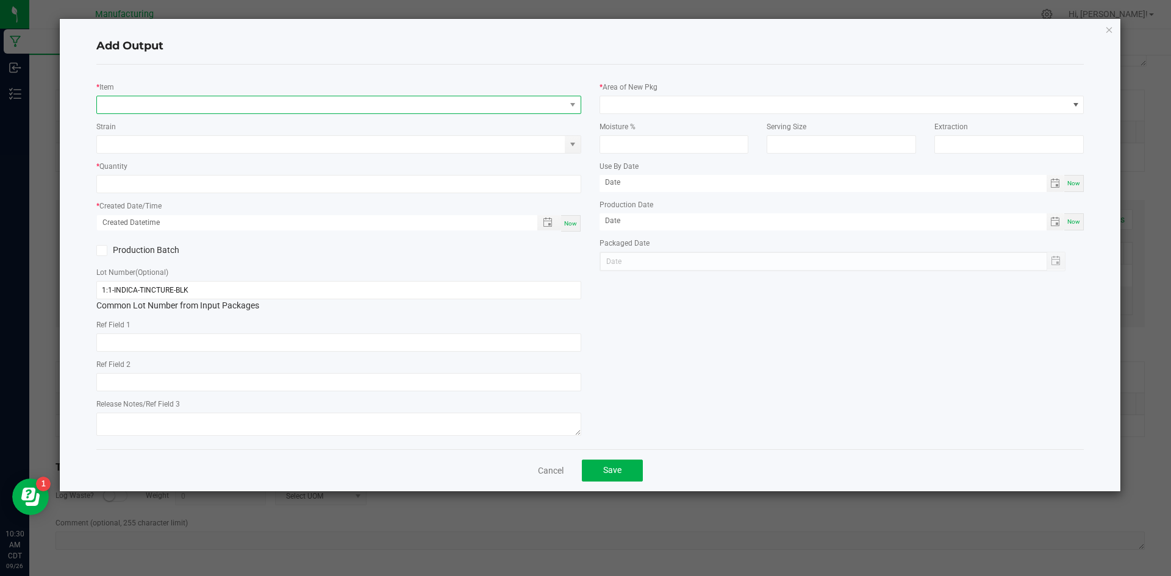
click at [168, 105] on span "NO DATA FOUND" at bounding box center [331, 104] width 468 height 17
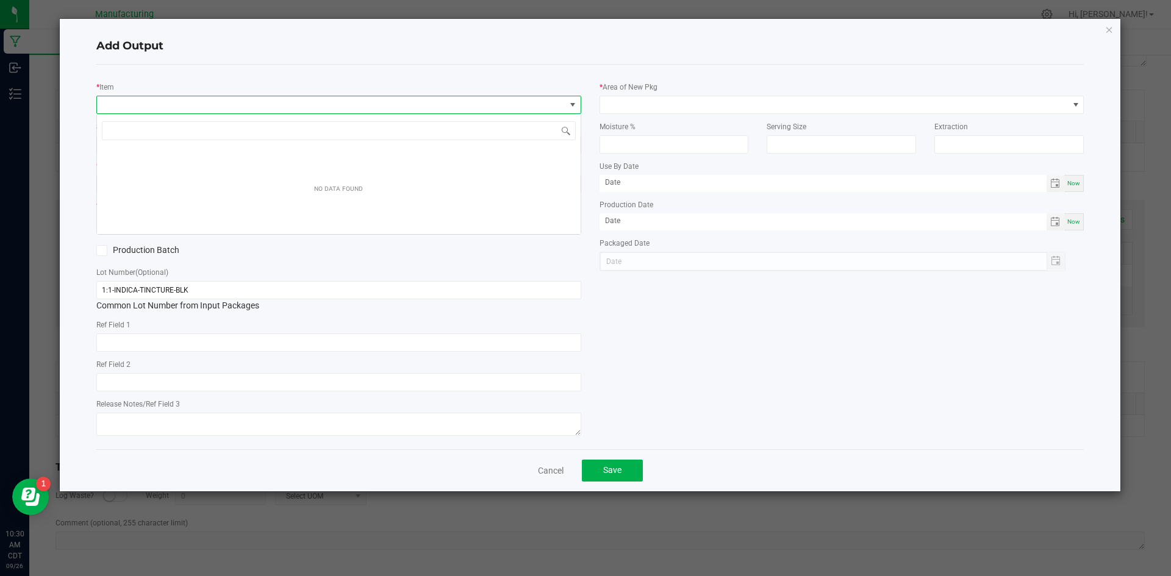
scroll to position [18, 485]
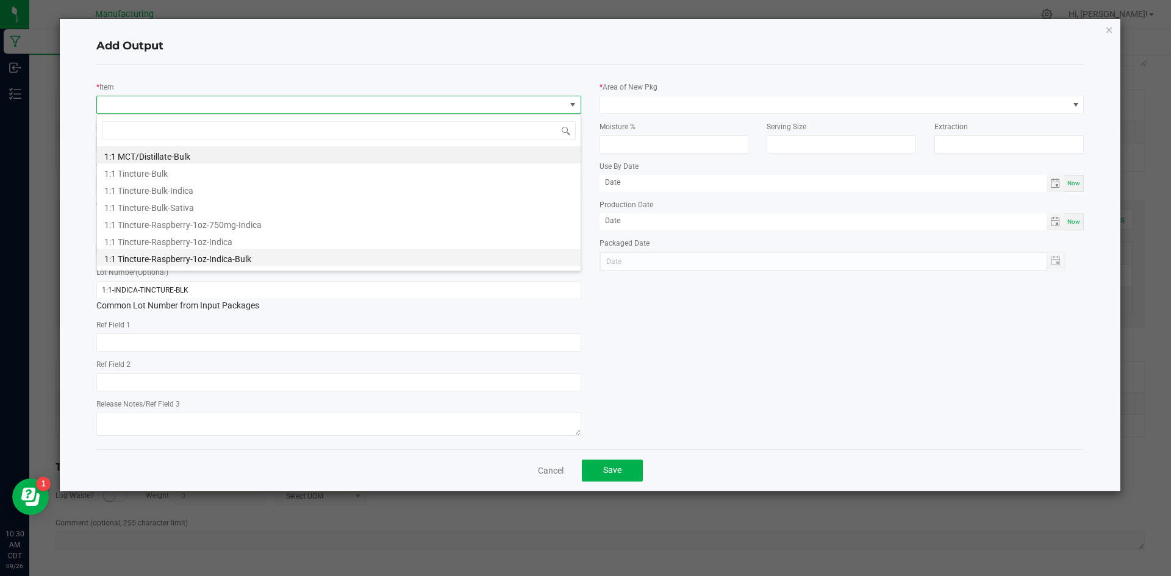
click at [264, 257] on li "1:1 Tincture-Raspberry-1oz-Indica-Bulk" at bounding box center [339, 257] width 484 height 17
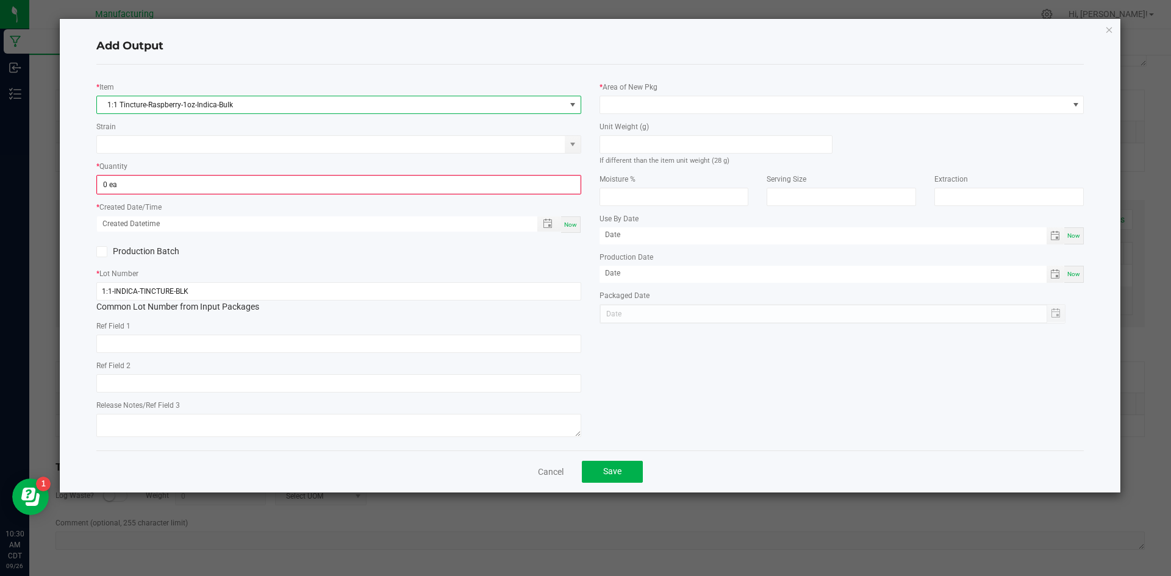
click at [288, 104] on span "1:1 Tincture-Raspberry-1oz-Indica-Bulk" at bounding box center [331, 104] width 468 height 17
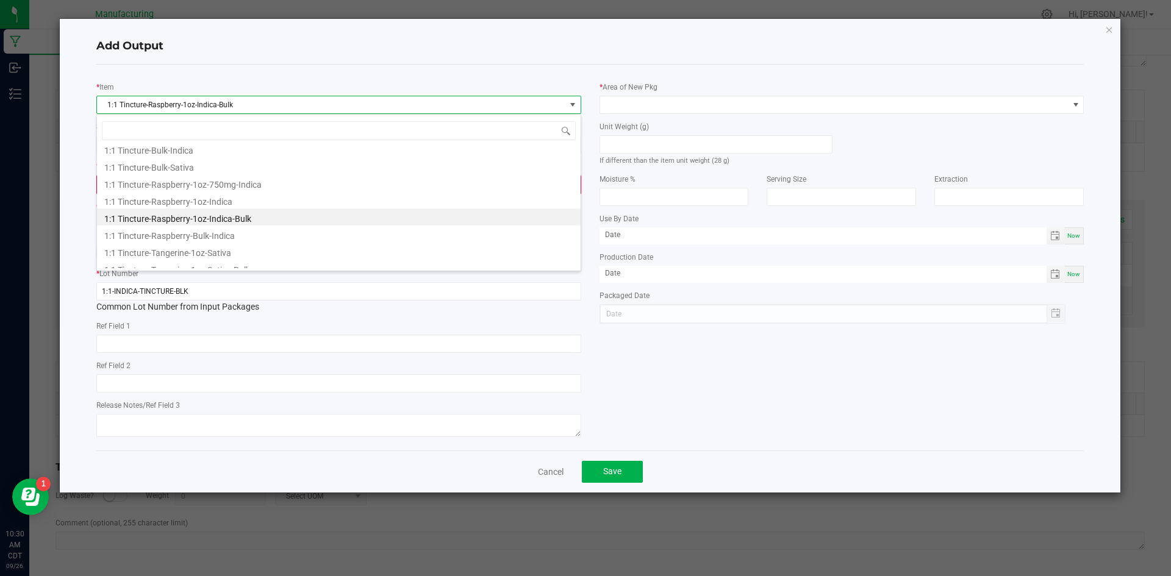
scroll to position [49, 0]
click at [432, 222] on li "1:1 Tincture-Raspberry-Bulk-Indica" at bounding box center [339, 225] width 484 height 17
type input "0.0000 g"
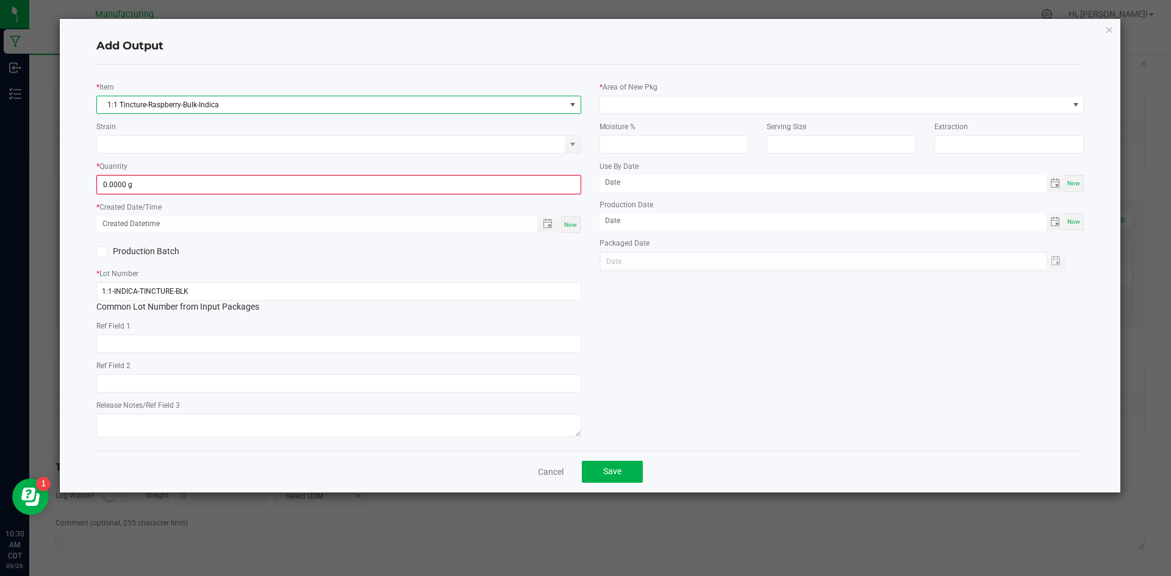
click at [577, 229] on div "Now" at bounding box center [571, 225] width 20 height 16
type input "[DATE] 10:30 AM"
type input "[DATE]"
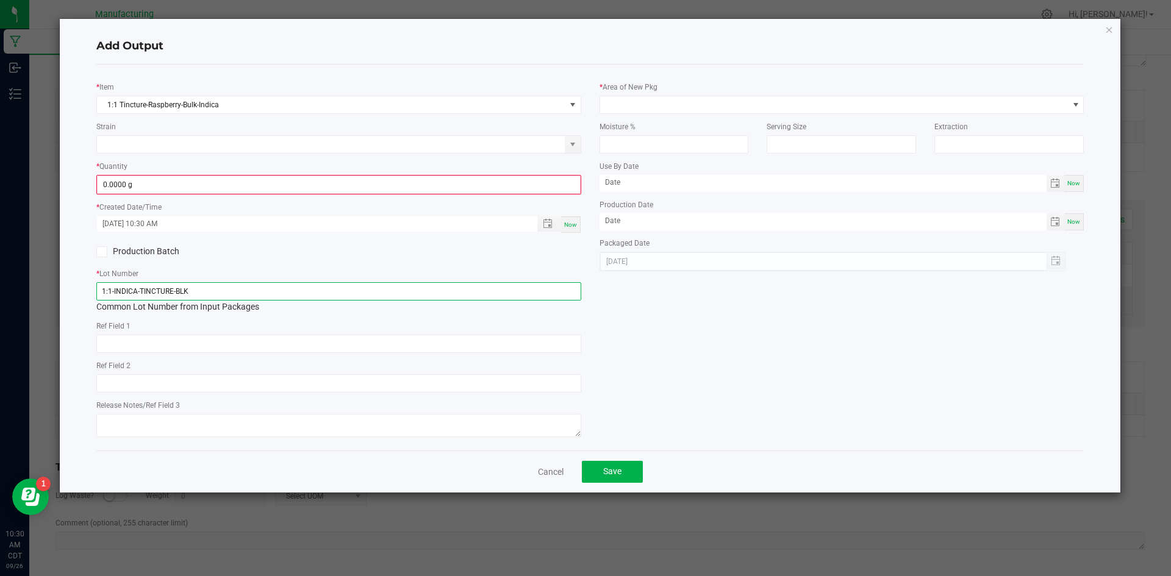
click at [245, 292] on input "1:1-INDICA-TINCTURE-BLK" at bounding box center [338, 291] width 485 height 18
type input "1"
type input "ITINCTURERASP092625"
click at [93, 250] on div "Production Batch" at bounding box center [212, 252] width 251 height 18
click at [98, 252] on icon at bounding box center [102, 252] width 8 height 0
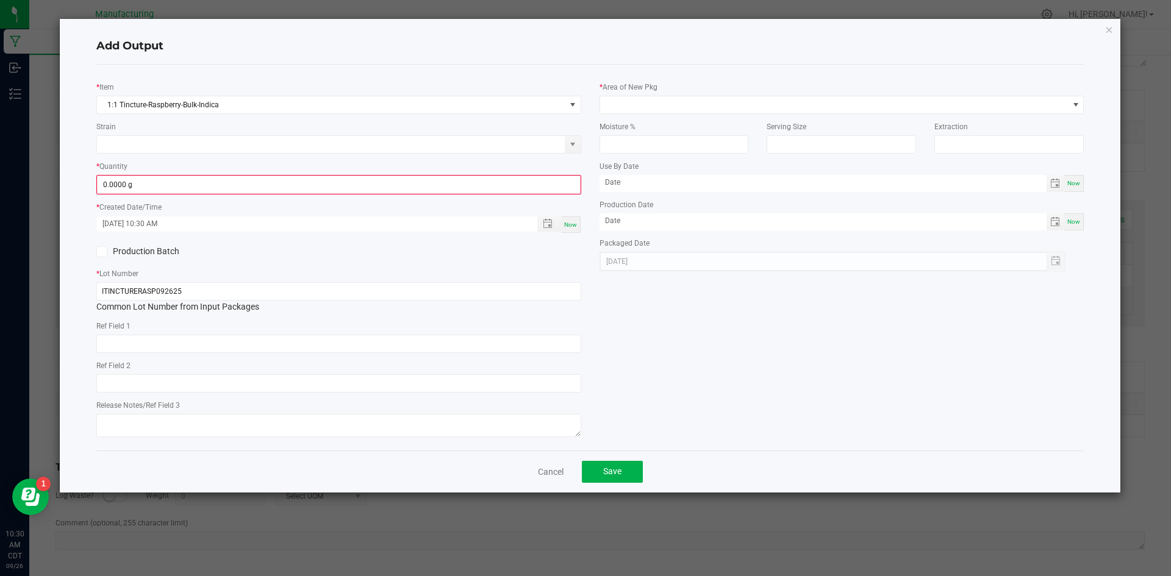
click at [0, 0] on input "Production Batch" at bounding box center [0, 0] width 0 height 0
click at [137, 186] on input "0" at bounding box center [339, 184] width 482 height 17
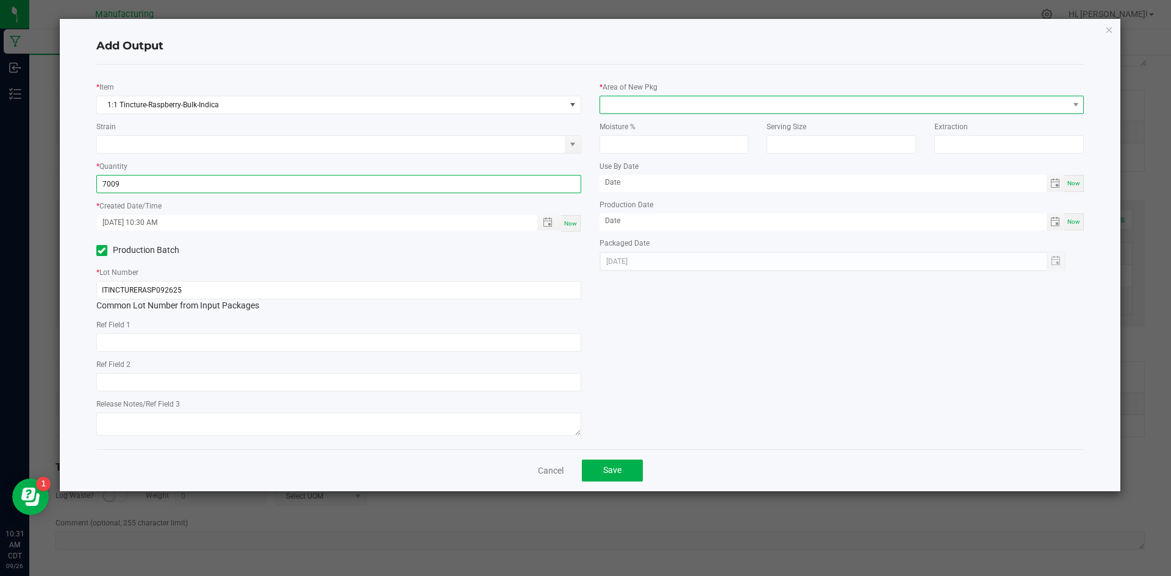
type input "7009.0000 g"
click at [631, 104] on span at bounding box center [834, 104] width 468 height 17
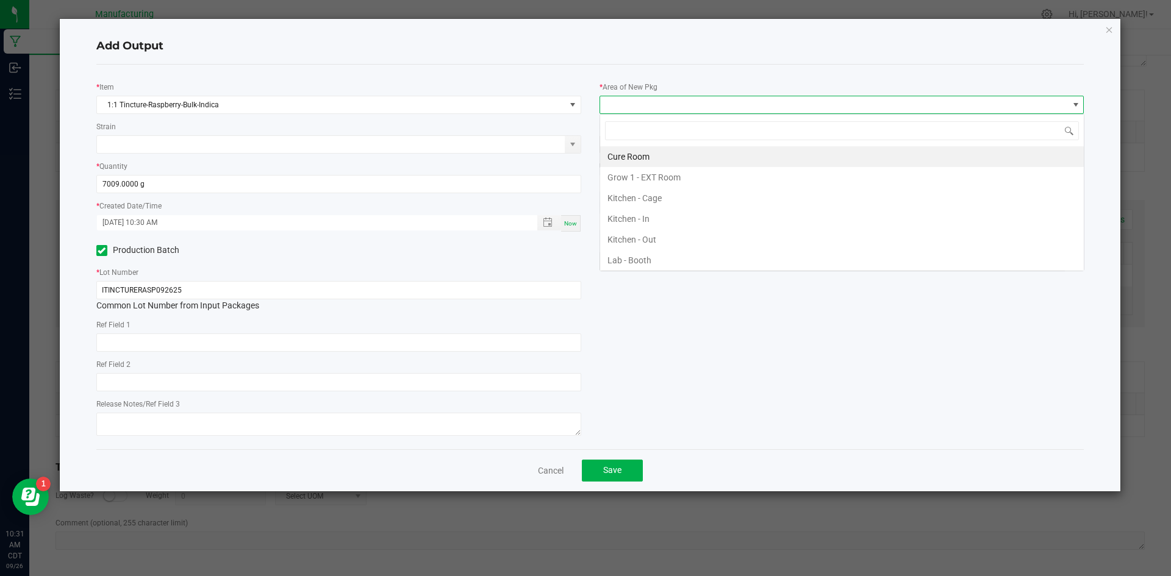
scroll to position [18, 485]
click at [639, 222] on li "Kitchen - In" at bounding box center [842, 219] width 484 height 21
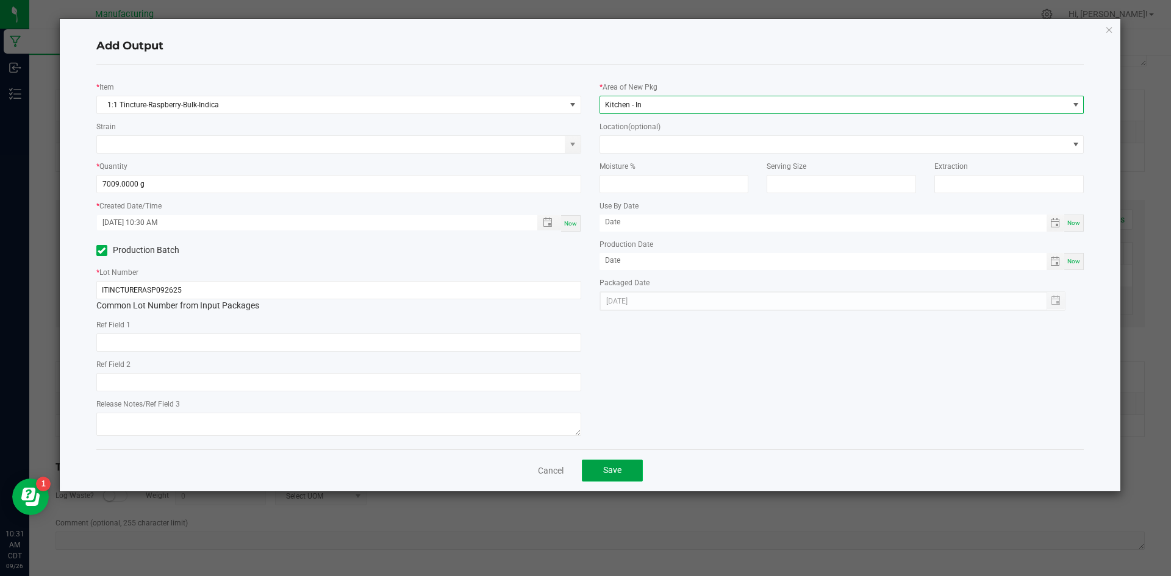
click at [630, 471] on button "Save" at bounding box center [612, 471] width 61 height 22
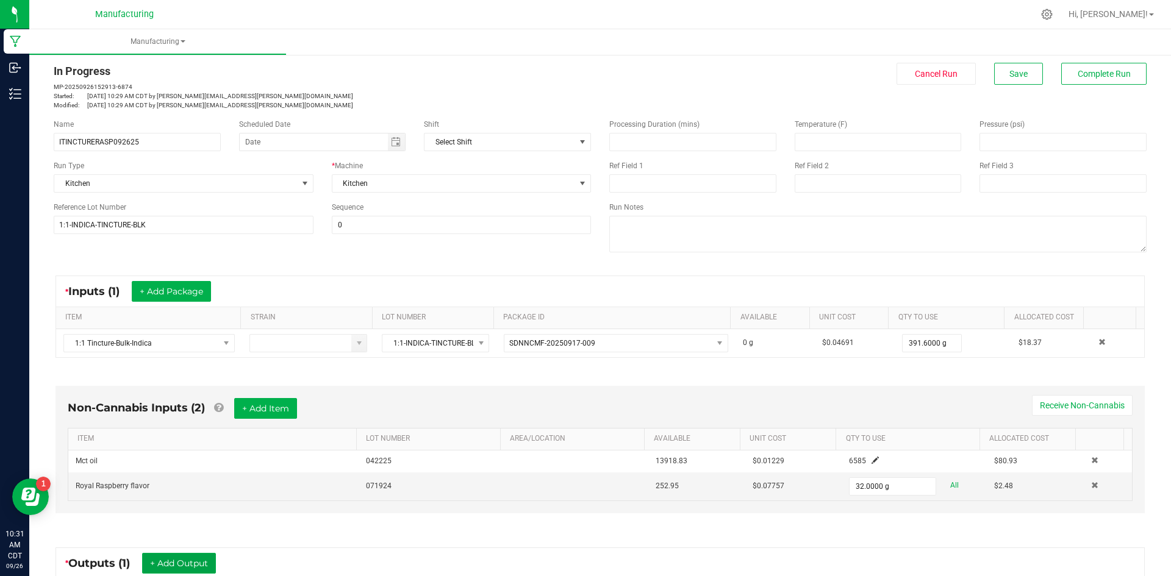
scroll to position [0, 0]
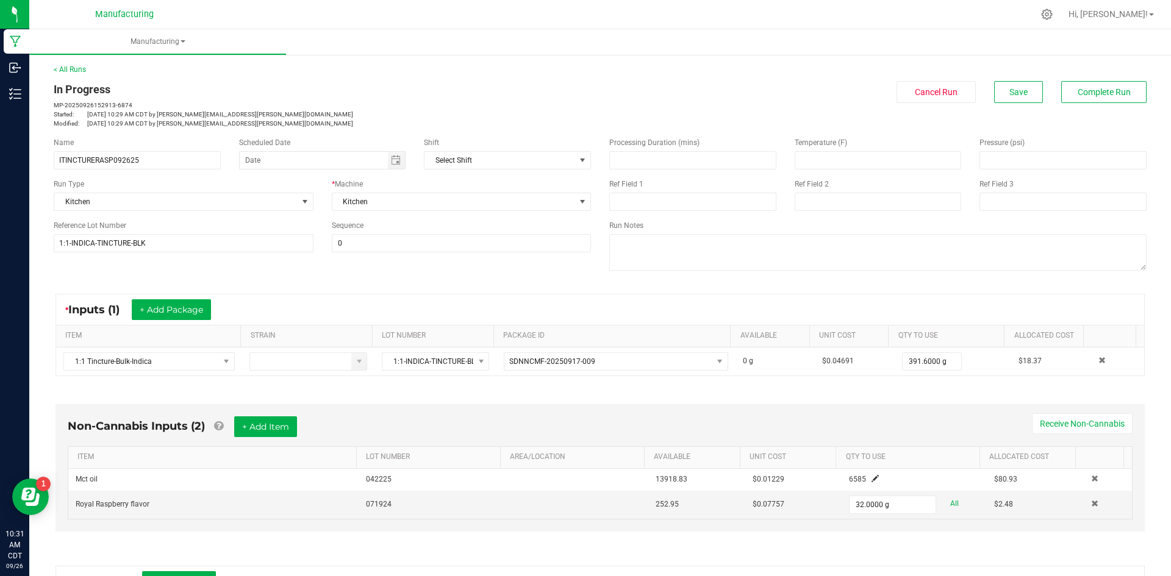
click at [939, 305] on div "* Inputs (1) + Add Package" at bounding box center [600, 310] width 1088 height 30
click at [1105, 96] on span "Complete Run" at bounding box center [1104, 92] width 53 height 10
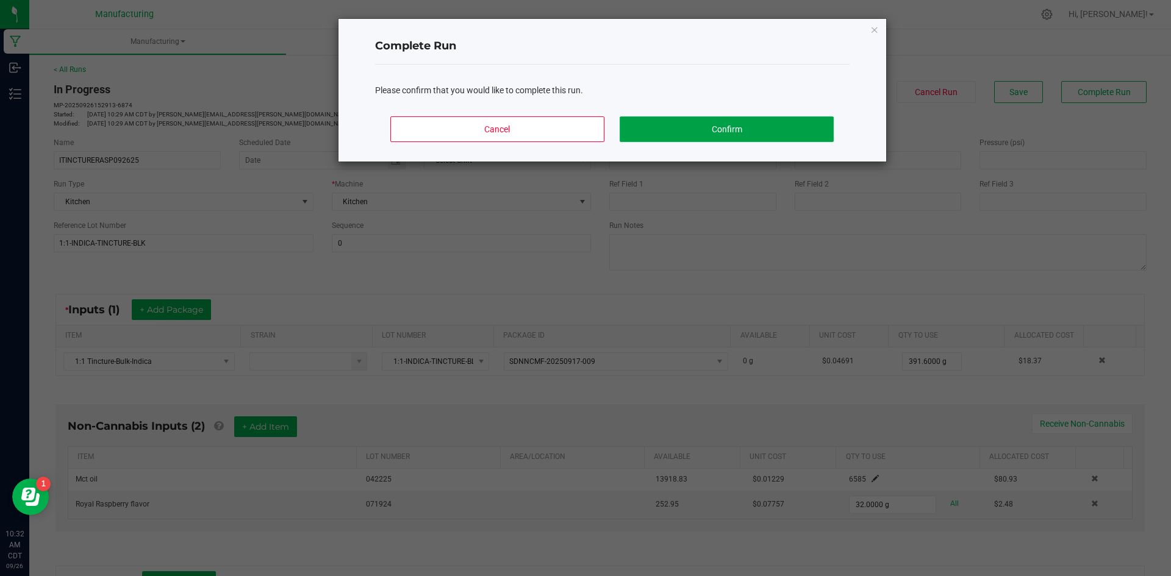
click at [763, 125] on button "Confirm" at bounding box center [726, 129] width 213 height 26
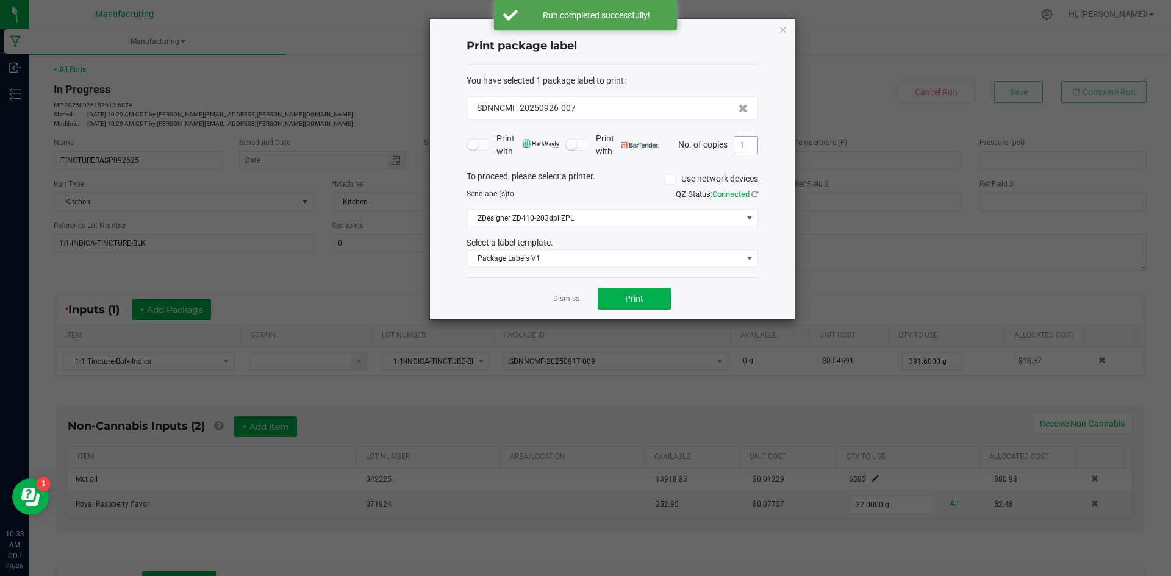
click at [748, 144] on input "1" at bounding box center [745, 145] width 23 height 17
type input "2"
click at [656, 302] on button "Print" at bounding box center [634, 299] width 73 height 22
click at [569, 294] on link "Dismiss" at bounding box center [566, 299] width 26 height 10
